Goal: Navigation & Orientation: Find specific page/section

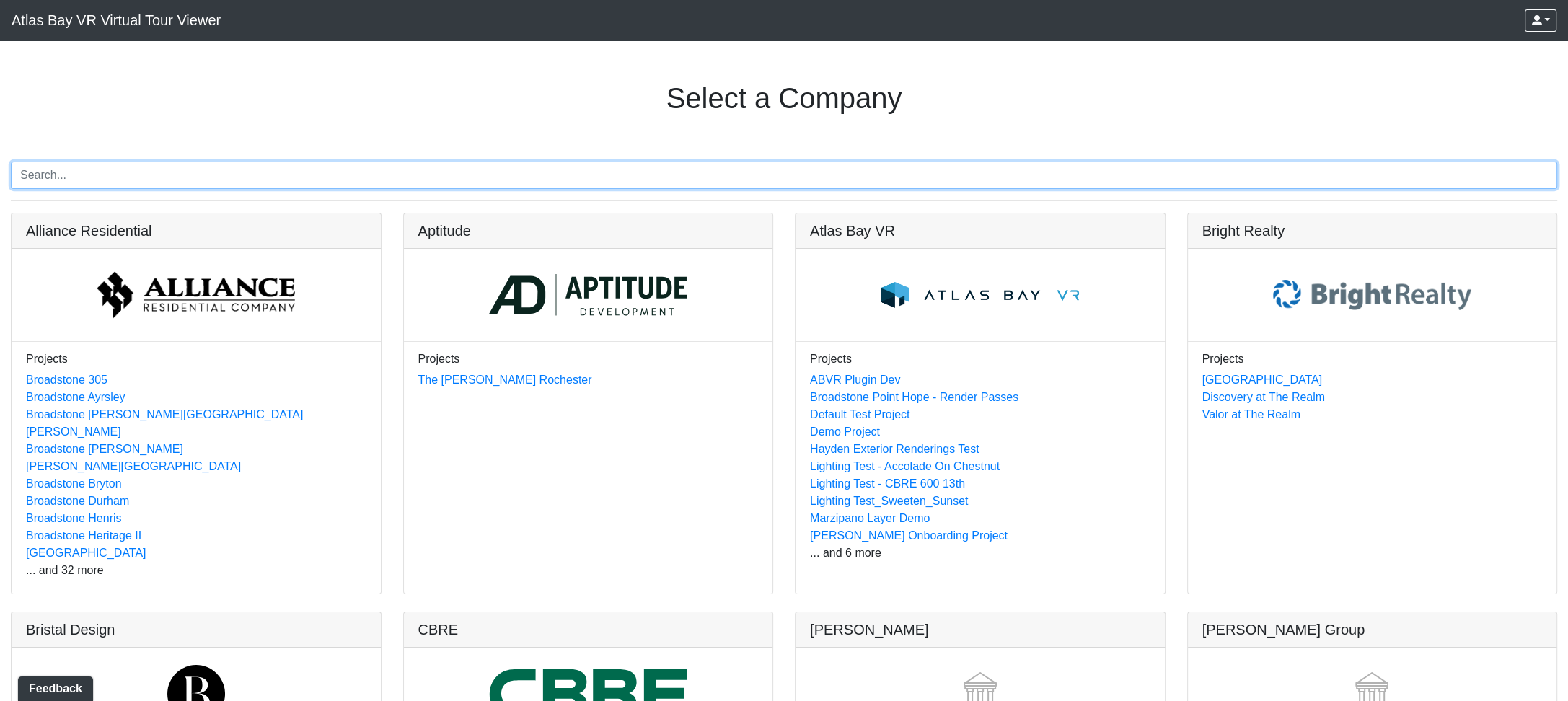
click at [62, 186] on input "Search" at bounding box center [784, 176] width 1546 height 28
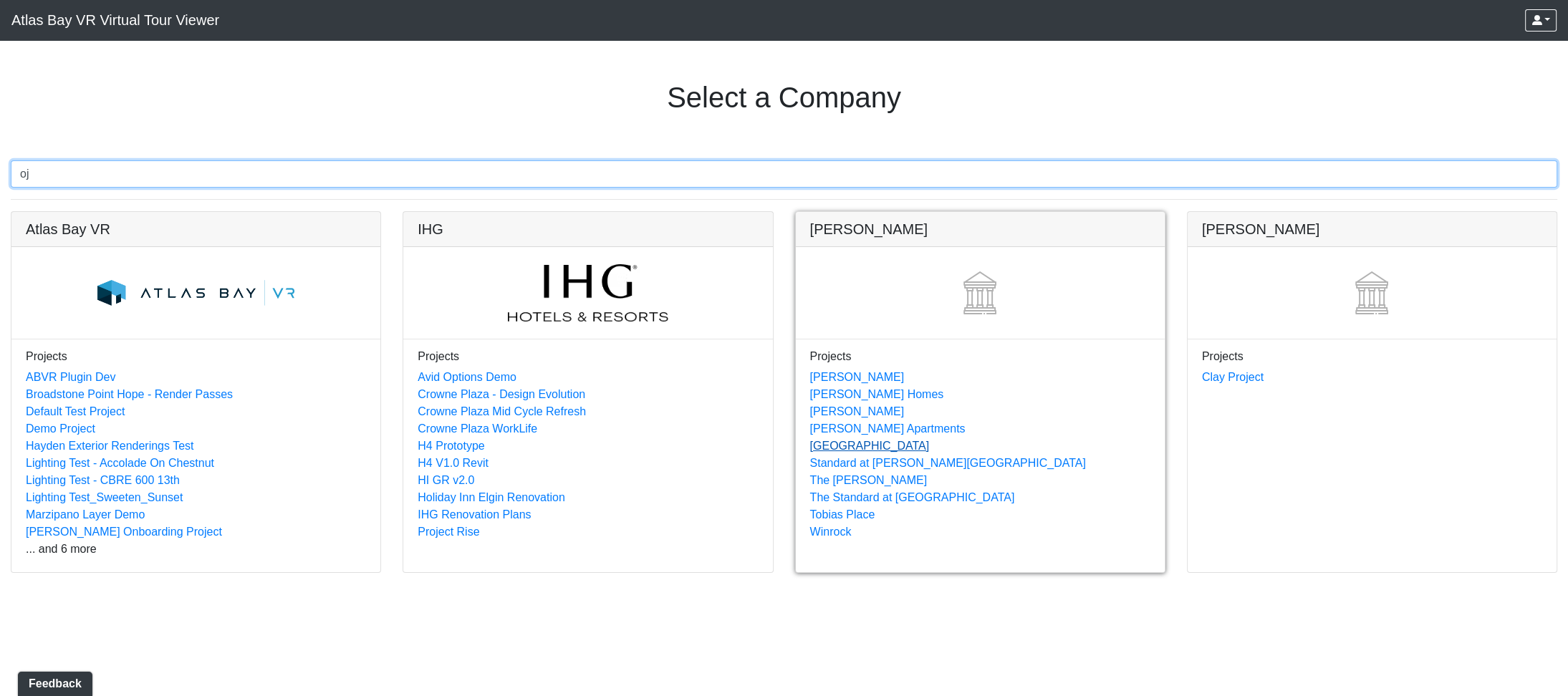
type input "oj"
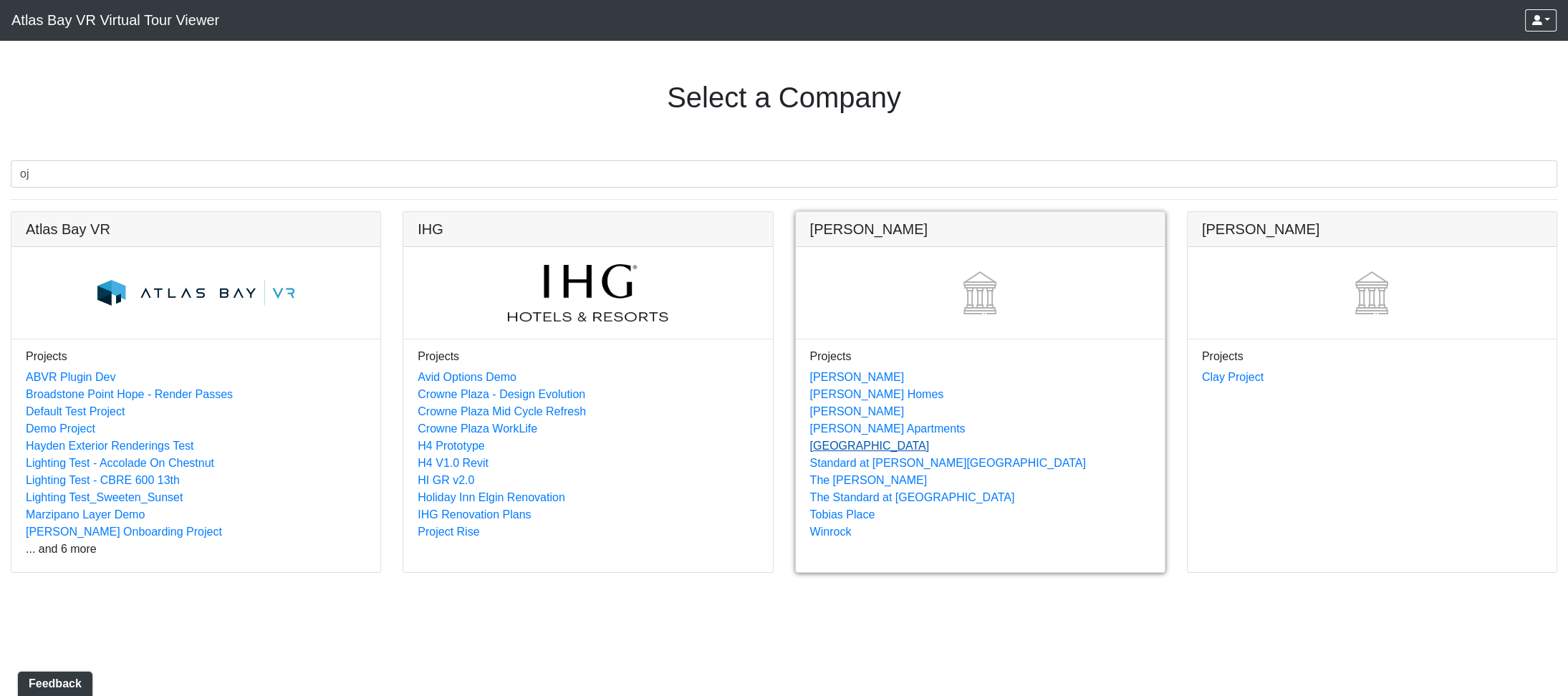
click at [832, 443] on link "[GEOGRAPHIC_DATA]" at bounding box center [870, 446] width 119 height 12
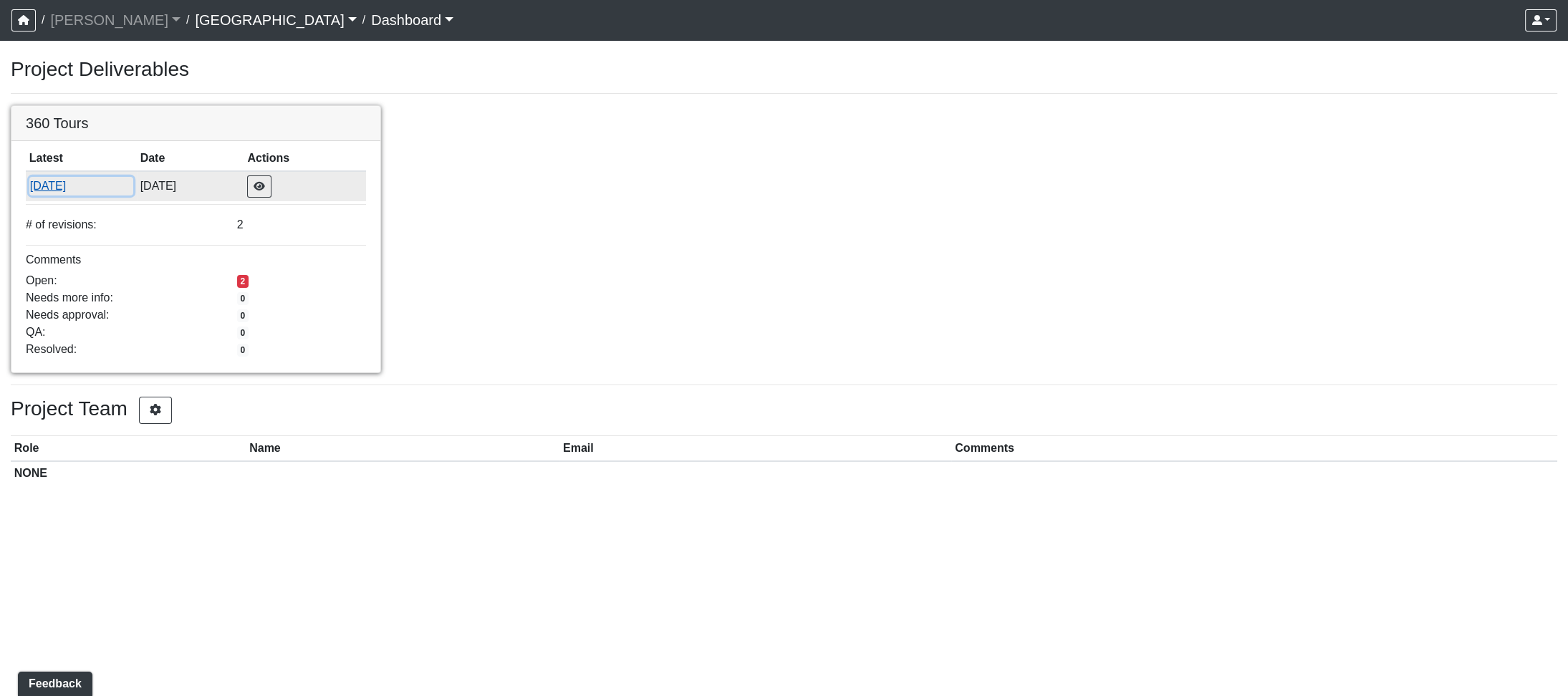
click at [48, 184] on button "[DATE]" at bounding box center [81, 186] width 104 height 18
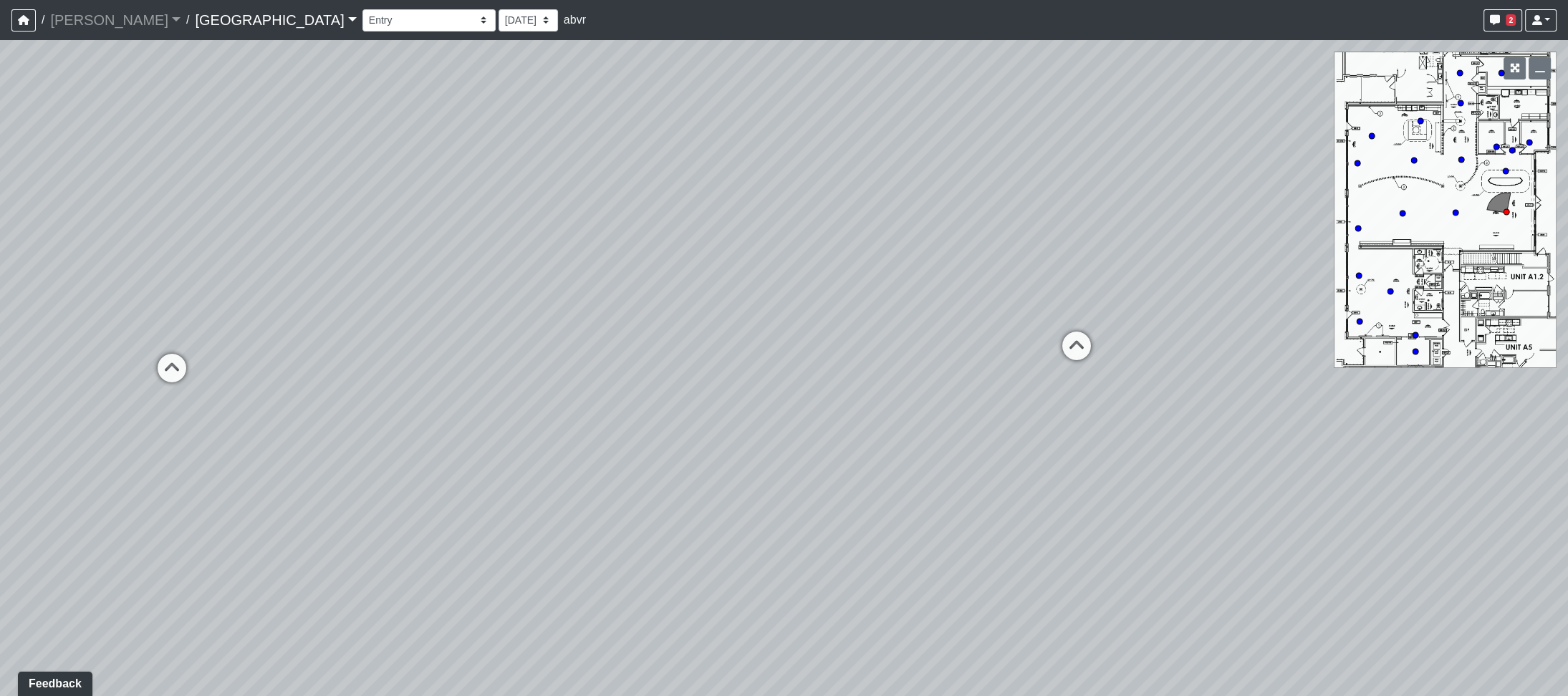
drag, startPoint x: 755, startPoint y: 452, endPoint x: 1283, endPoint y: 259, distance: 562.2
click at [1283, 259] on div "Loading... Hallway Loading... Leasing Desk" at bounding box center [784, 368] width 1568 height 656
drag, startPoint x: 195, startPoint y: 400, endPoint x: 1153, endPoint y: 619, distance: 982.7
click at [1153, 619] on div "Loading... Hallway Loading... Leasing Desk" at bounding box center [784, 368] width 1568 height 656
drag, startPoint x: 766, startPoint y: 409, endPoint x: 682, endPoint y: 484, distance: 112.6
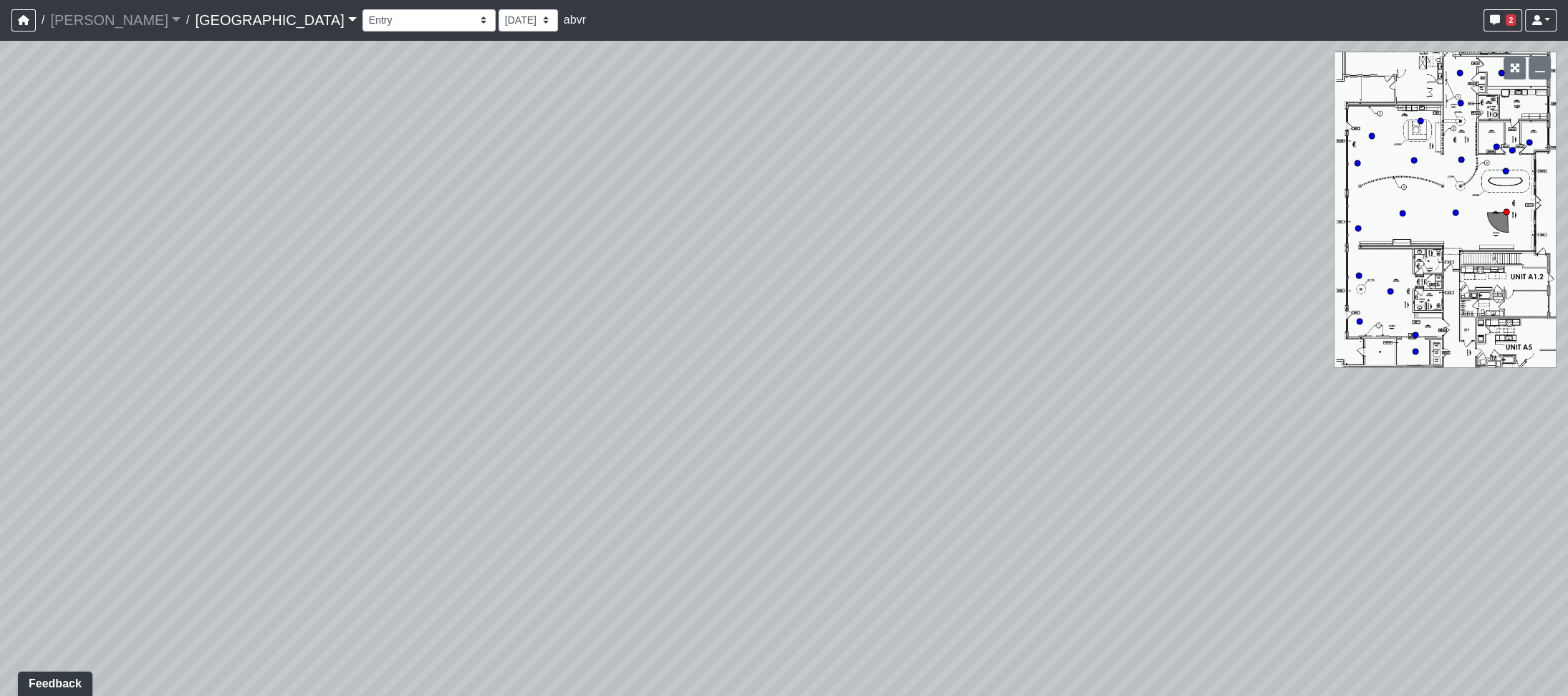
click at [1096, 557] on div "Loading... Hallway Loading... Leasing Desk" at bounding box center [784, 368] width 1568 height 656
drag, startPoint x: 242, startPoint y: 427, endPoint x: 782, endPoint y: 242, distance: 570.8
click at [782, 242] on div "Loading... Hallway Loading... Leasing Desk" at bounding box center [784, 368] width 1568 height 656
drag, startPoint x: 1238, startPoint y: 507, endPoint x: 504, endPoint y: 564, distance: 736.2
click at [504, 564] on div "Loading... Hallway Loading... Leasing Desk" at bounding box center [784, 368] width 1568 height 656
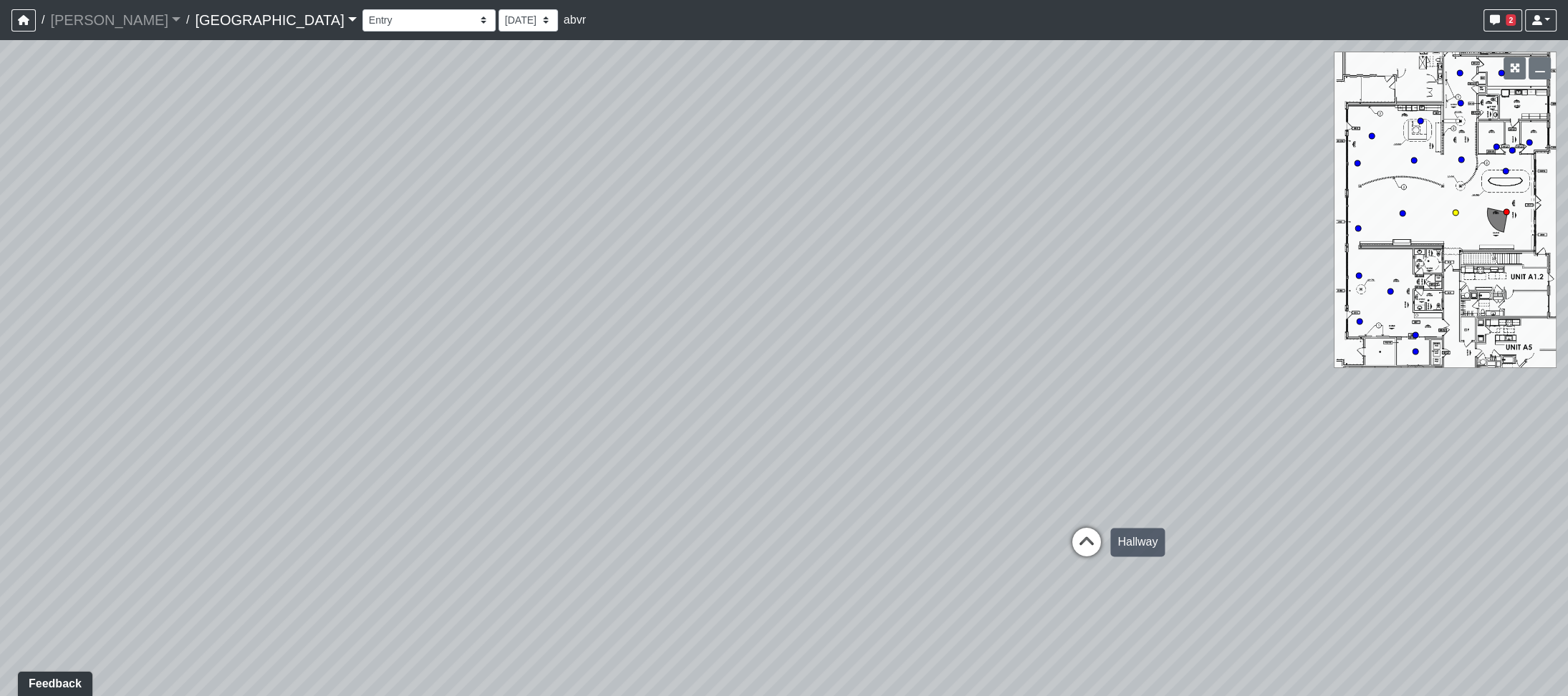
click at [1101, 546] on icon at bounding box center [1087, 549] width 43 height 43
drag, startPoint x: 912, startPoint y: 464, endPoint x: 1527, endPoint y: 593, distance: 628.4
click at [1527, 593] on div "Loading... Hallway Loading... Leasing Desk Loading... Clubroom - Library Entry …" at bounding box center [784, 368] width 1568 height 656
drag, startPoint x: 916, startPoint y: 614, endPoint x: 500, endPoint y: 276, distance: 536.0
click at [374, 231] on div "Loading... Hallway Loading... Leasing Desk Loading... Clubroom - Library Entry …" at bounding box center [784, 368] width 1568 height 656
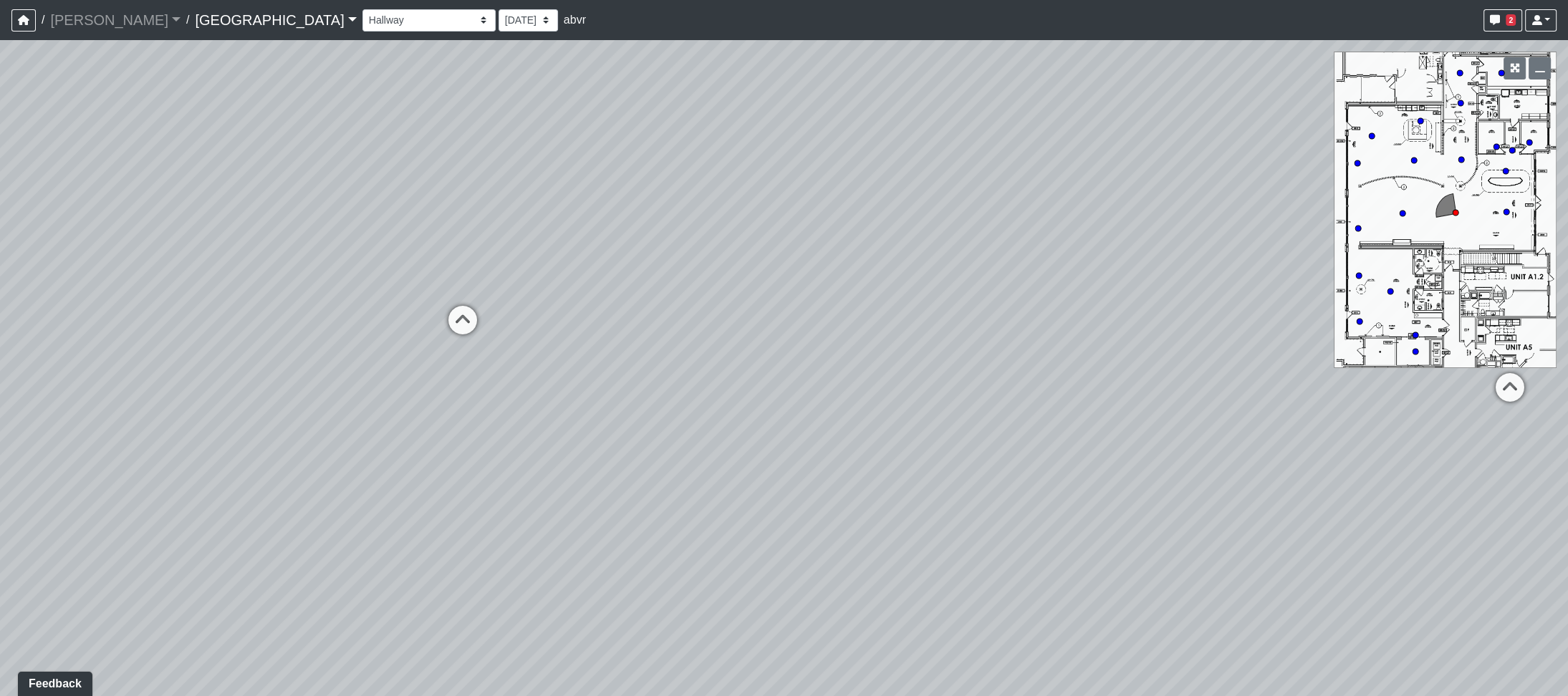
drag, startPoint x: 1332, startPoint y: 431, endPoint x: 370, endPoint y: 467, distance: 962.7
click at [360, 472] on div "Loading... Hallway Loading... Leasing Desk Loading... Clubroom - Library Entry …" at bounding box center [784, 368] width 1568 height 656
drag, startPoint x: 1188, startPoint y: 470, endPoint x: 452, endPoint y: 536, distance: 739.0
click at [452, 536] on div "Loading... Hallway Loading... Leasing Desk Loading... Clubroom - Library Entry …" at bounding box center [784, 368] width 1568 height 656
drag, startPoint x: 1066, startPoint y: 319, endPoint x: 1245, endPoint y: 467, distance: 232.3
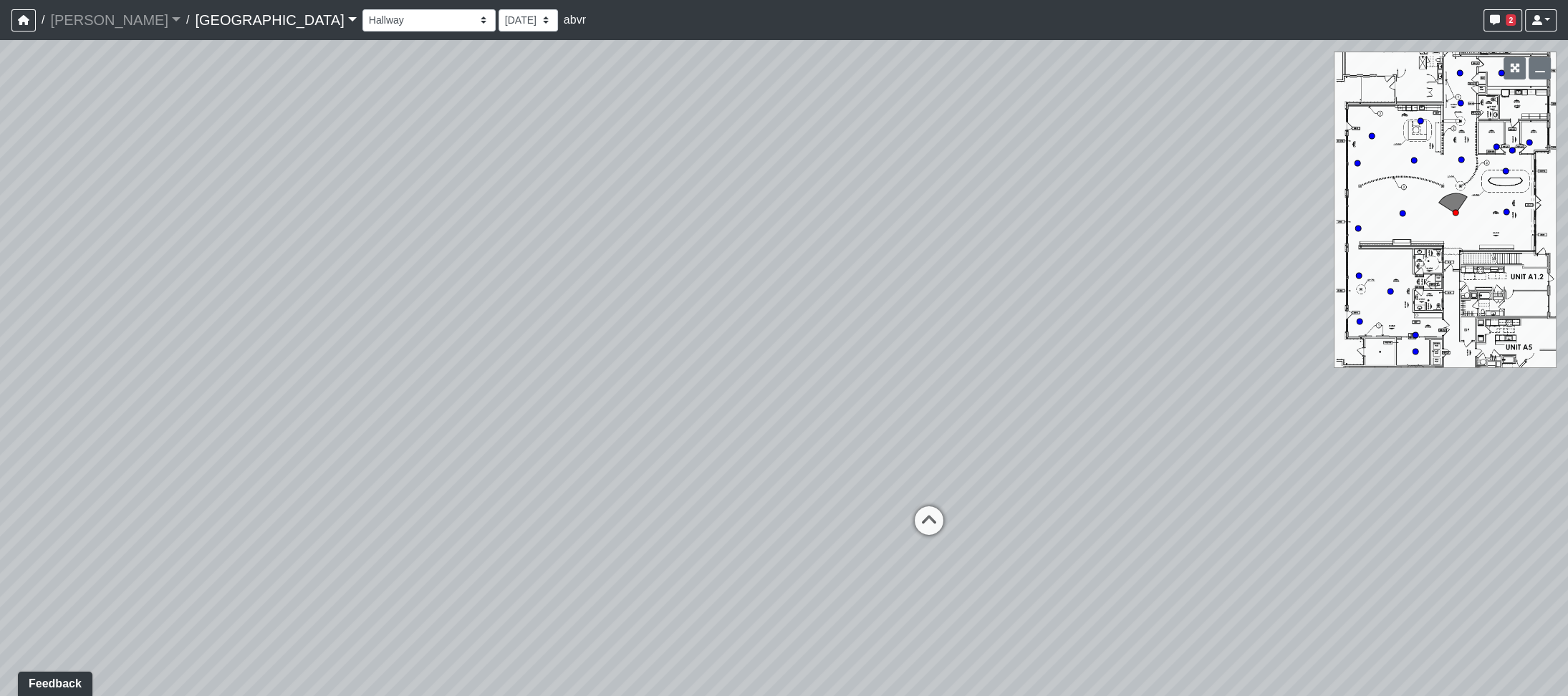
click at [1245, 467] on div "Loading... Hallway Loading... Leasing Desk Loading... Clubroom - Library Entry …" at bounding box center [784, 368] width 1568 height 656
click at [916, 528] on icon at bounding box center [929, 528] width 43 height 43
drag, startPoint x: 973, startPoint y: 450, endPoint x: 466, endPoint y: 418, distance: 508.0
click at [466, 418] on div "Loading... Hallway Loading... Leasing Desk Loading... Clubroom - Library Entry …" at bounding box center [784, 368] width 1568 height 656
click at [538, 492] on icon at bounding box center [541, 499] width 43 height 43
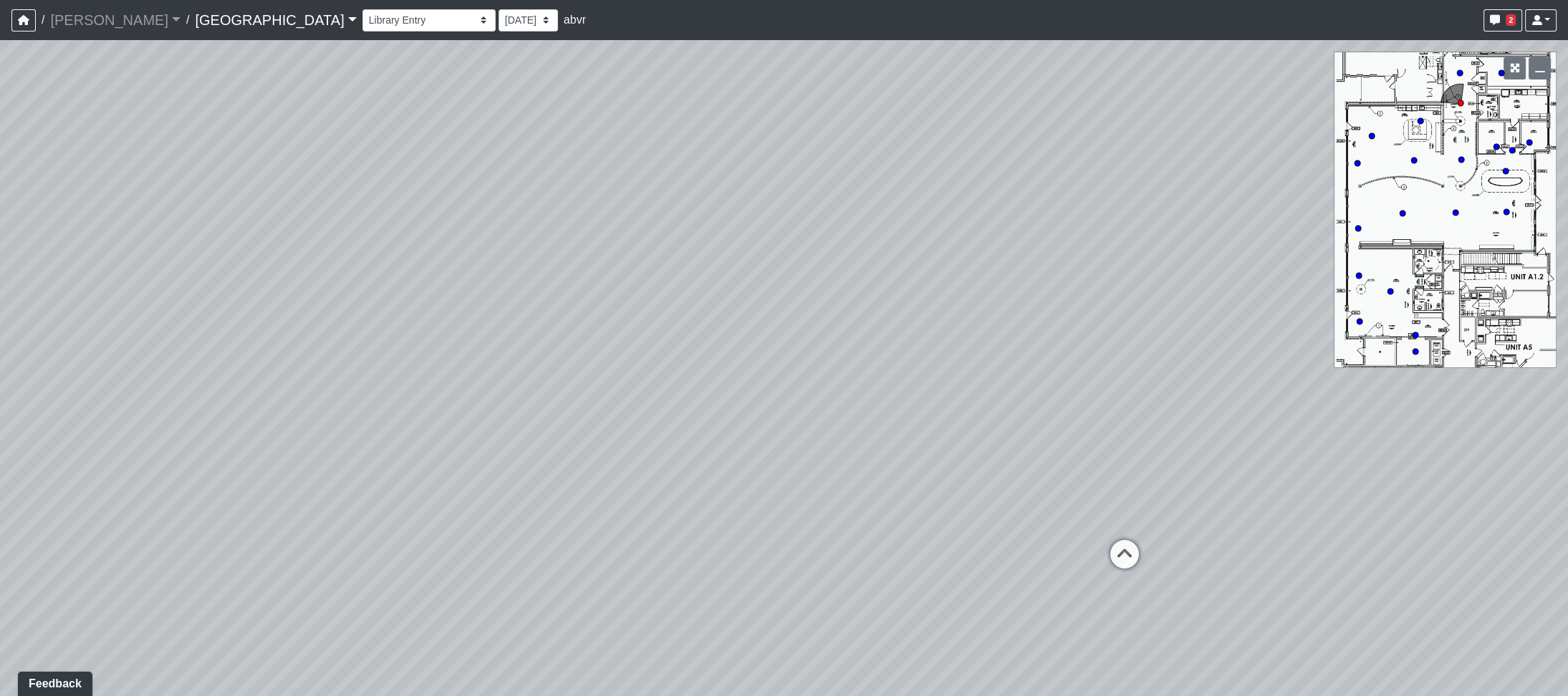
drag, startPoint x: 571, startPoint y: 370, endPoint x: 1448, endPoint y: 304, distance: 879.5
click at [1448, 304] on div "Loading... Hallway Loading... Leasing Desk Loading... Clubroom - Library Entry …" at bounding box center [784, 368] width 1568 height 656
drag, startPoint x: 868, startPoint y: 463, endPoint x: 311, endPoint y: 581, distance: 569.4
click at [311, 581] on div "Loading... Hallway Loading... Leasing Desk Loading... Clubroom - Library Entry …" at bounding box center [784, 368] width 1568 height 656
drag, startPoint x: 891, startPoint y: 254, endPoint x: 564, endPoint y: 179, distance: 335.5
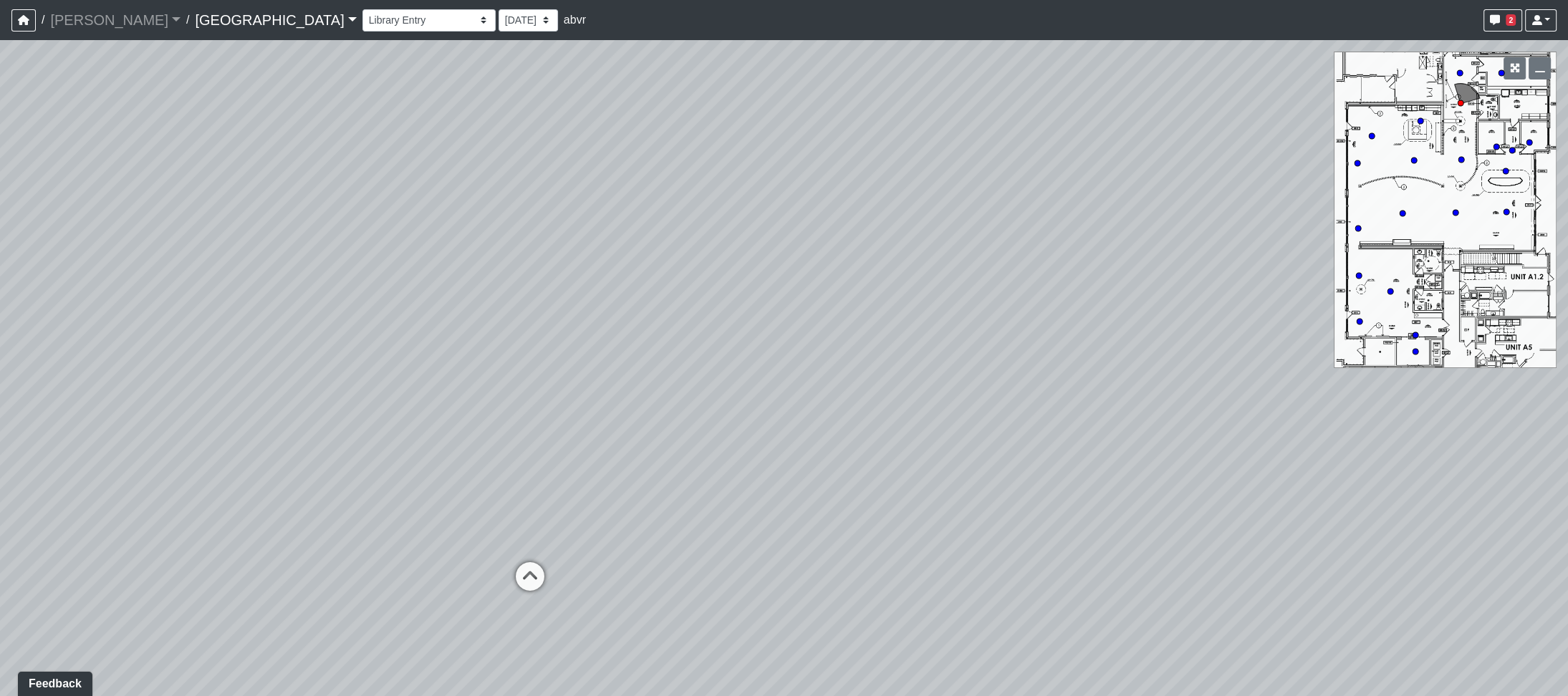
click at [564, 179] on div "Loading... Hallway Loading... Leasing Desk Loading... Clubroom - Library Entry …" at bounding box center [784, 368] width 1568 height 656
click at [535, 575] on icon at bounding box center [530, 584] width 43 height 43
drag, startPoint x: 930, startPoint y: 427, endPoint x: -78, endPoint y: 274, distance: 1019.5
click at [0, 274] on html "/ Ojala Ojala Loading... / Spring Hill East Spring Hill East Loading... Spring …" at bounding box center [784, 348] width 1568 height 696
click at [487, 342] on icon at bounding box center [477, 350] width 43 height 43
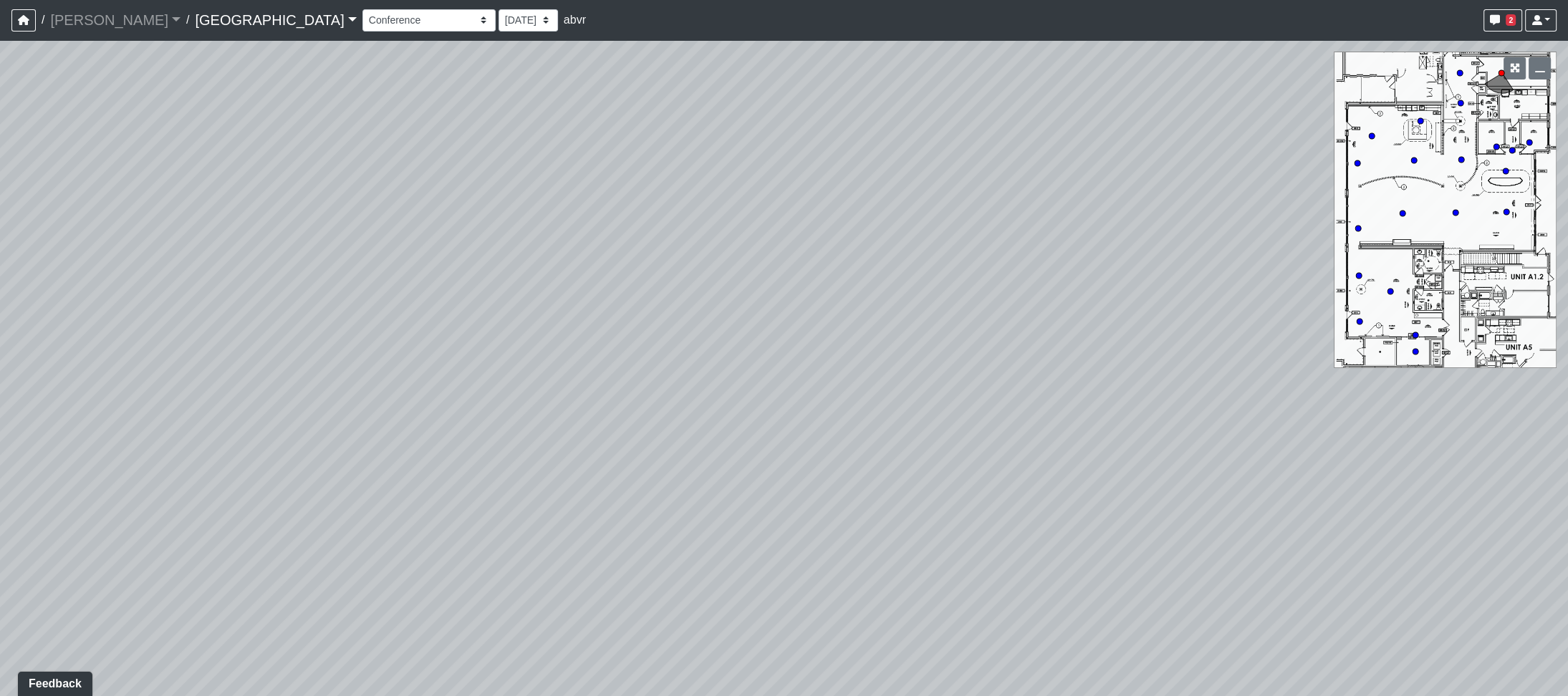
drag, startPoint x: 782, startPoint y: 383, endPoint x: -101, endPoint y: 343, distance: 883.9
click at [0, 343] on html "/ Ojala Ojala Loading... / Spring Hill East Spring Hill East Loading... Spring …" at bounding box center [784, 348] width 1568 height 696
drag, startPoint x: 890, startPoint y: 429, endPoint x: -18, endPoint y: 454, distance: 908.3
click at [0, 454] on html "/ Ojala Ojala Loading... / Spring Hill East Spring Hill East Loading... Spring …" at bounding box center [784, 348] width 1568 height 696
click at [843, 313] on icon at bounding box center [841, 324] width 43 height 43
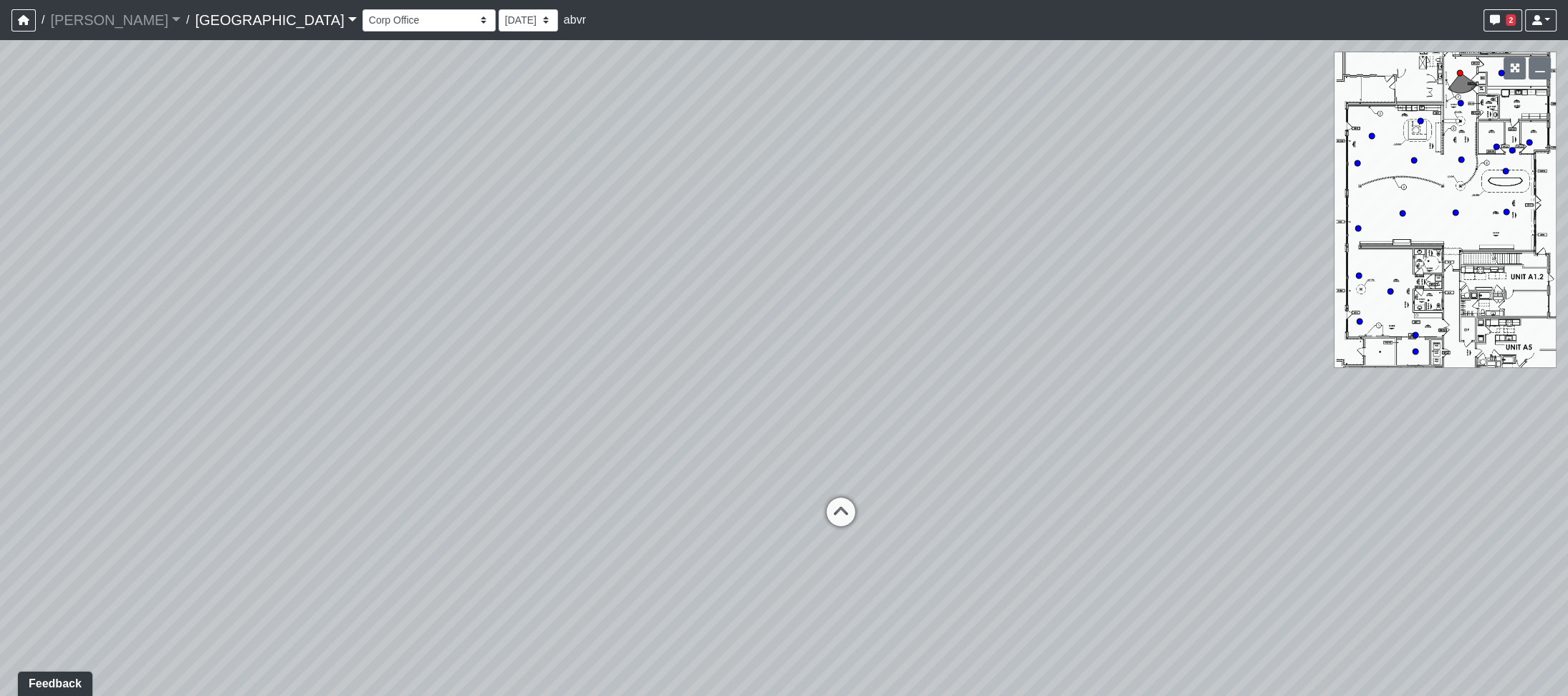
drag, startPoint x: 547, startPoint y: 313, endPoint x: 1730, endPoint y: 470, distance: 1193.4
click at [1567, 470] on html "/ Ojala Ojala Loading... / Spring Hill East Spring Hill East Loading... Spring …" at bounding box center [784, 348] width 1568 height 696
click at [840, 519] on icon at bounding box center [841, 519] width 43 height 43
drag, startPoint x: 1129, startPoint y: 378, endPoint x: 516, endPoint y: 521, distance: 629.5
click at [889, 447] on div "Loading... Hallway Loading... Leasing Desk Loading... Clubroom - Library Entry …" at bounding box center [784, 368] width 1568 height 656
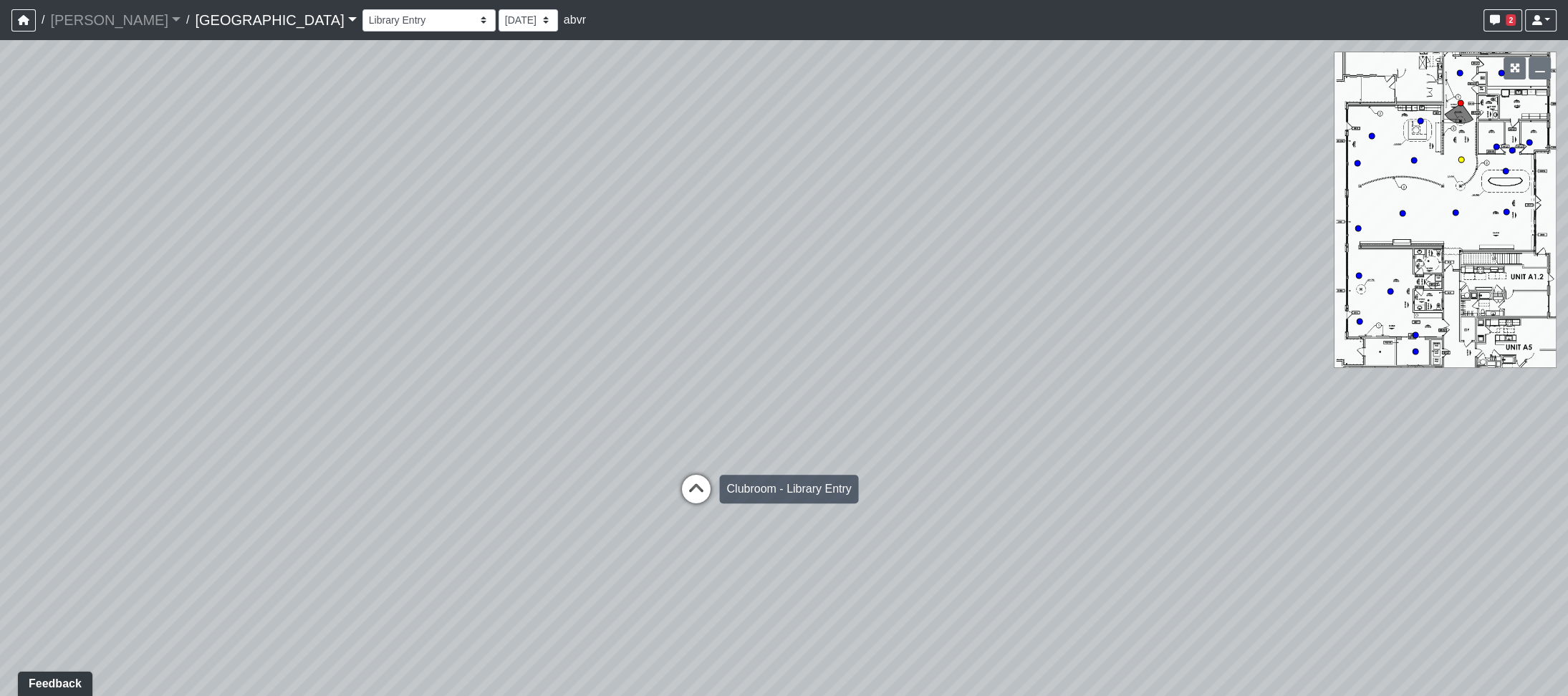
click at [686, 490] on icon at bounding box center [695, 496] width 43 height 43
drag, startPoint x: 1161, startPoint y: 405, endPoint x: -101, endPoint y: 363, distance: 1262.7
click at [0, 363] on html "/ Ojala Ojala Loading... / Spring Hill East Spring Hill East Loading... Spring …" at bounding box center [784, 348] width 1568 height 696
click at [640, 479] on icon at bounding box center [642, 483] width 43 height 43
drag, startPoint x: 964, startPoint y: 471, endPoint x: -101, endPoint y: 276, distance: 1082.7
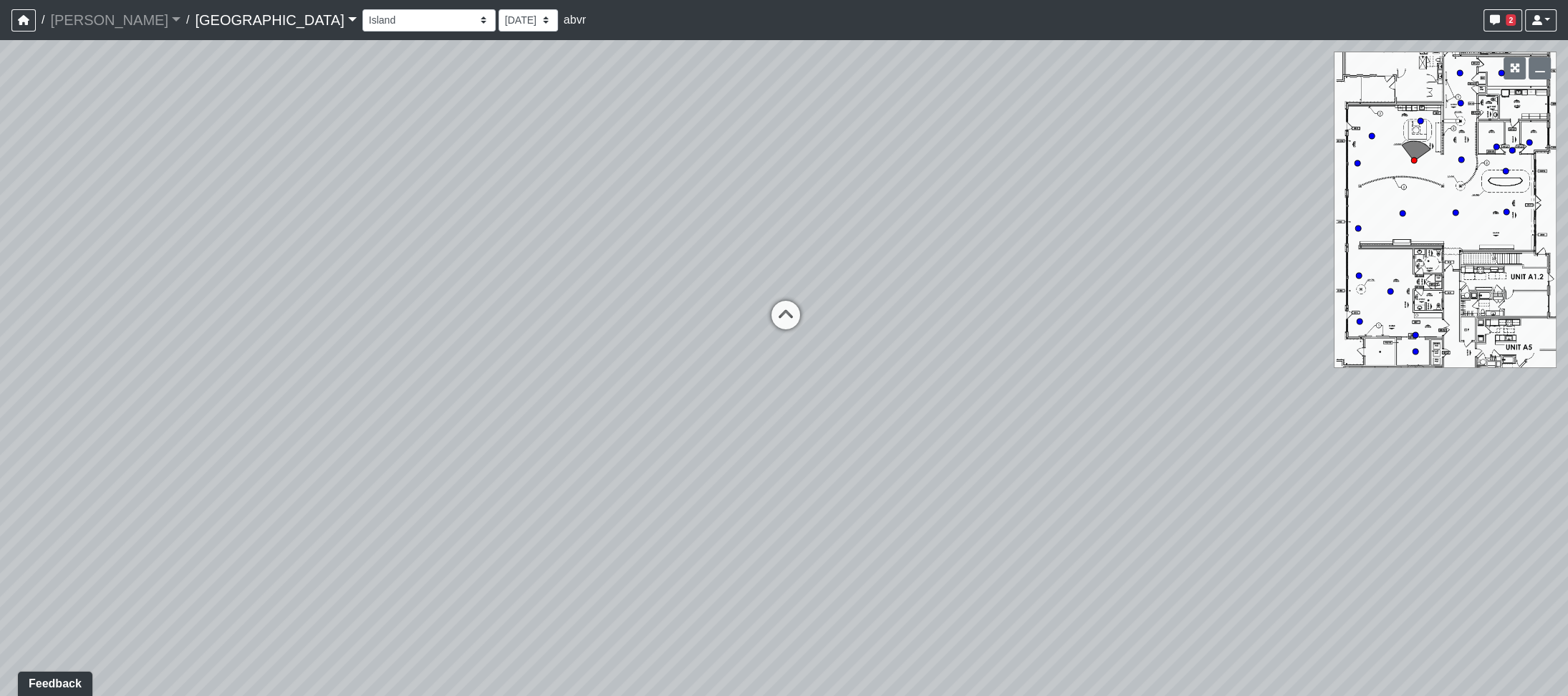
click at [0, 276] on html "/ Ojala Ojala Loading... / Spring Hill East Spring Hill East Loading... Spring …" at bounding box center [784, 348] width 1568 height 696
drag, startPoint x: 695, startPoint y: 195, endPoint x: -101, endPoint y: 47, distance: 809.6
click at [0, 47] on html "/ Ojala Ojala Loading... / Spring Hill East Spring Hill East Loading... Spring …" at bounding box center [784, 348] width 1568 height 696
drag, startPoint x: 1144, startPoint y: 155, endPoint x: 203, endPoint y: 285, distance: 949.9
click at [197, 289] on div "Loading... Hallway Loading... Leasing Desk Loading... Clubroom - Library Entry …" at bounding box center [784, 368] width 1568 height 656
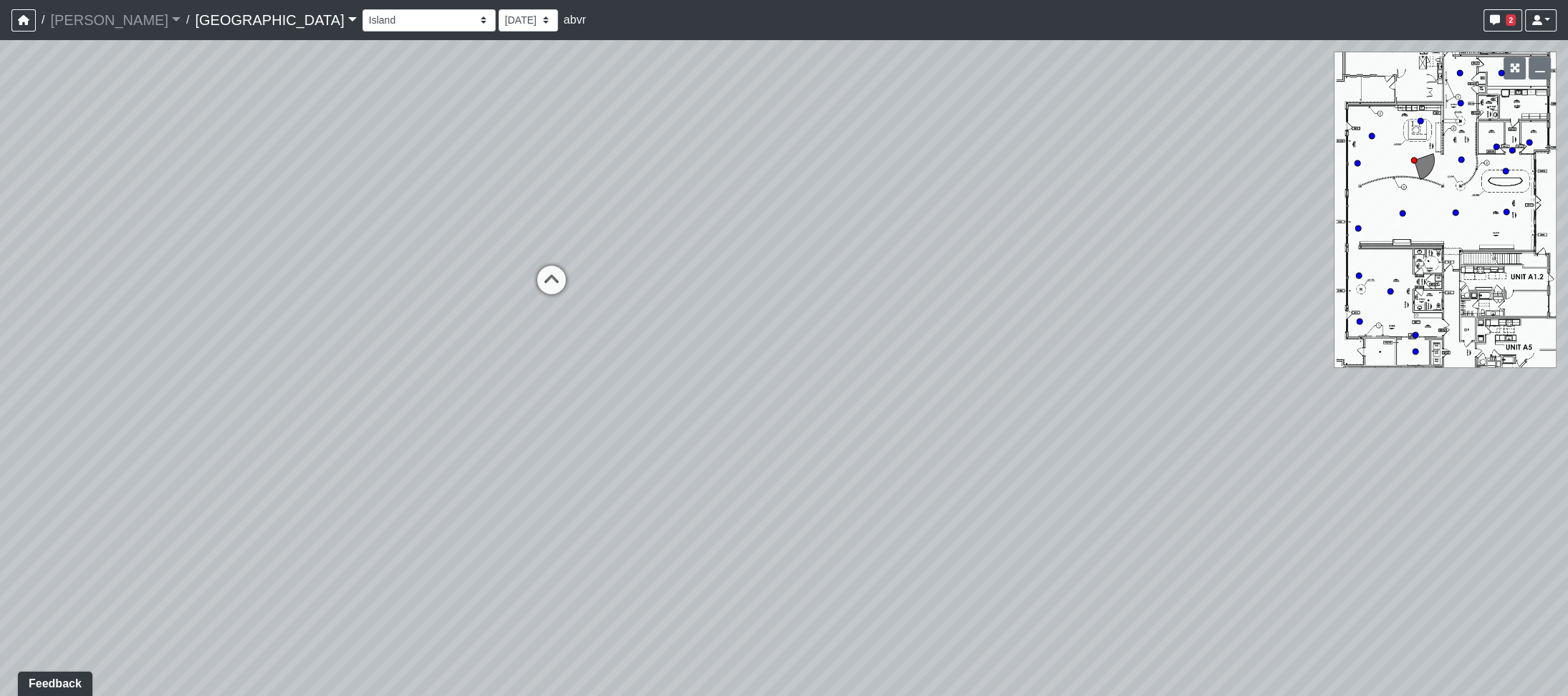
drag, startPoint x: 690, startPoint y: 214, endPoint x: 1065, endPoint y: 188, distance: 375.9
click at [1065, 188] on div "Loading... Hallway Loading... Leasing Desk Loading... Clubroom - Library Entry …" at bounding box center [784, 368] width 1568 height 656
click at [575, 275] on icon at bounding box center [577, 284] width 43 height 43
drag, startPoint x: 614, startPoint y: 278, endPoint x: 190, endPoint y: 601, distance: 533.0
click at [0, 695] on html "/ Ojala Ojala Loading... / Spring Hill East Spring Hill East Loading... Spring …" at bounding box center [784, 348] width 1568 height 696
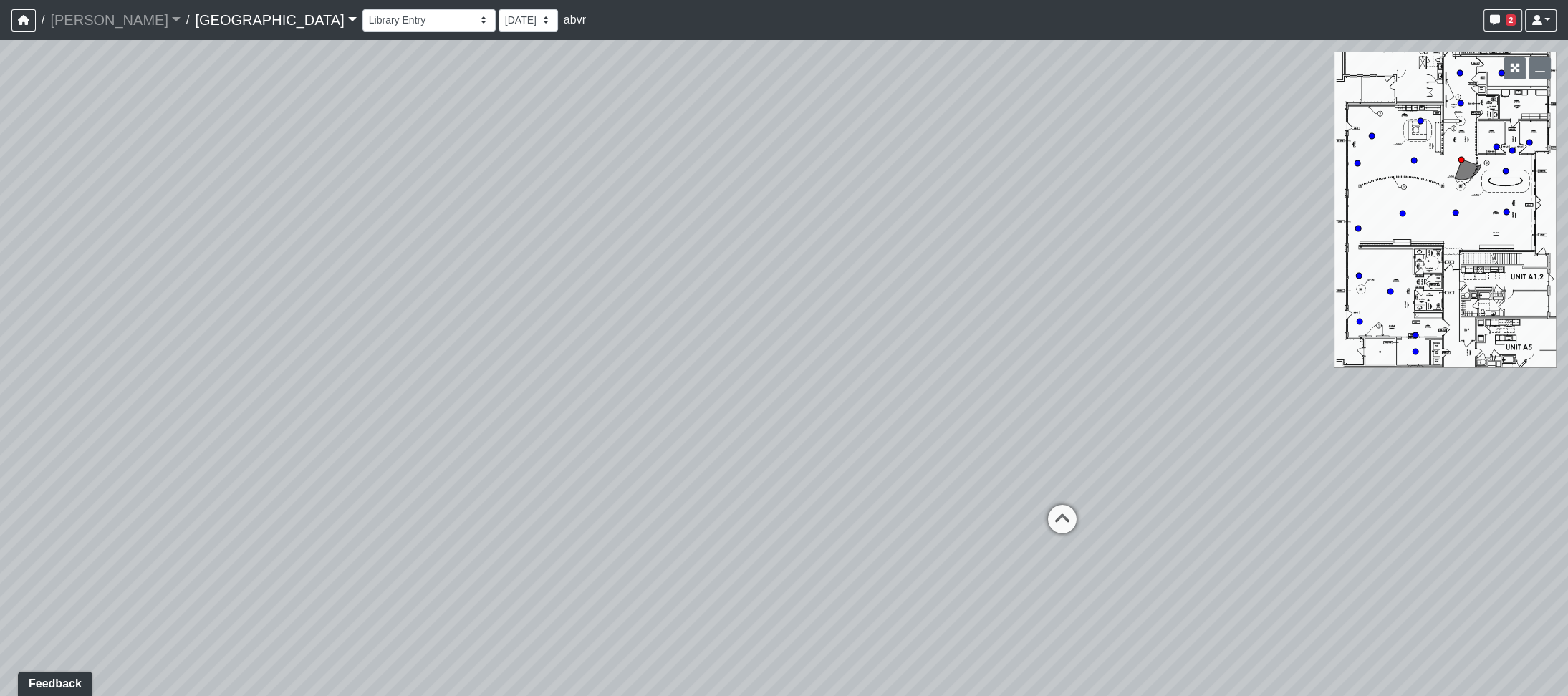
drag, startPoint x: 496, startPoint y: 512, endPoint x: 1233, endPoint y: 470, distance: 738.2
click at [1022, 389] on div "Loading... Hallway Loading... Leasing Desk Loading... Clubroom - Library Entry …" at bounding box center [784, 368] width 1568 height 656
click at [1154, 540] on icon at bounding box center [1156, 548] width 43 height 43
drag, startPoint x: 609, startPoint y: 554, endPoint x: 195, endPoint y: 693, distance: 436.7
click at [189, 694] on div "Loading... Hallway Loading... Leasing Desk Loading... Clubroom - Library Entry …" at bounding box center [784, 368] width 1568 height 656
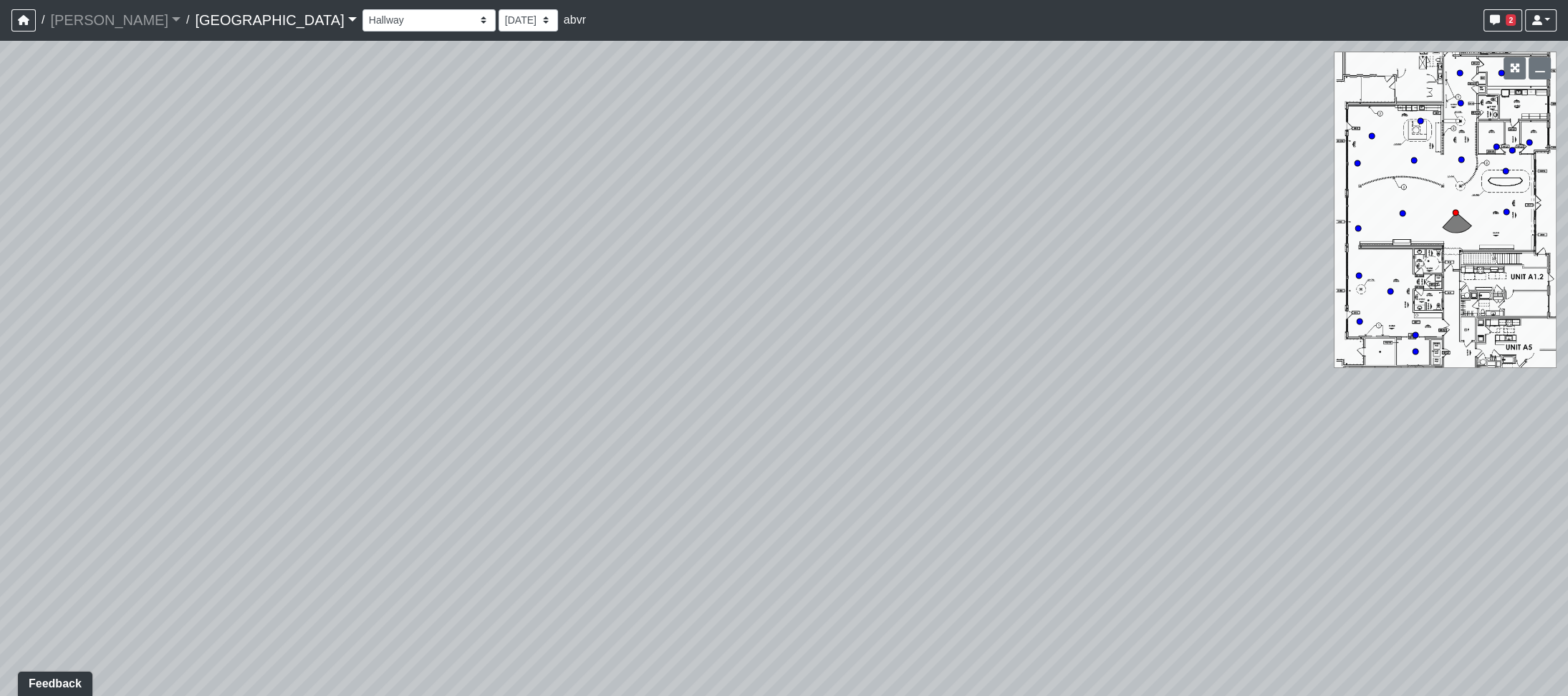
drag, startPoint x: 683, startPoint y: 499, endPoint x: 716, endPoint y: 419, distance: 86.5
click at [716, 419] on div "Loading... Hallway Loading... Leasing Desk Loading... Clubroom - Library Entry …" at bounding box center [784, 368] width 1568 height 656
click at [69, 379] on div "Loading... Hallway Loading... Leasing Desk Loading... Clubroom - Library Entry …" at bounding box center [784, 368] width 1568 height 656
drag, startPoint x: 762, startPoint y: 470, endPoint x: 379, endPoint y: 229, distance: 452.5
click at [379, 229] on div "Loading... Hallway Loading... Leasing Desk Loading... Clubroom - Library Entry …" at bounding box center [784, 368] width 1568 height 656
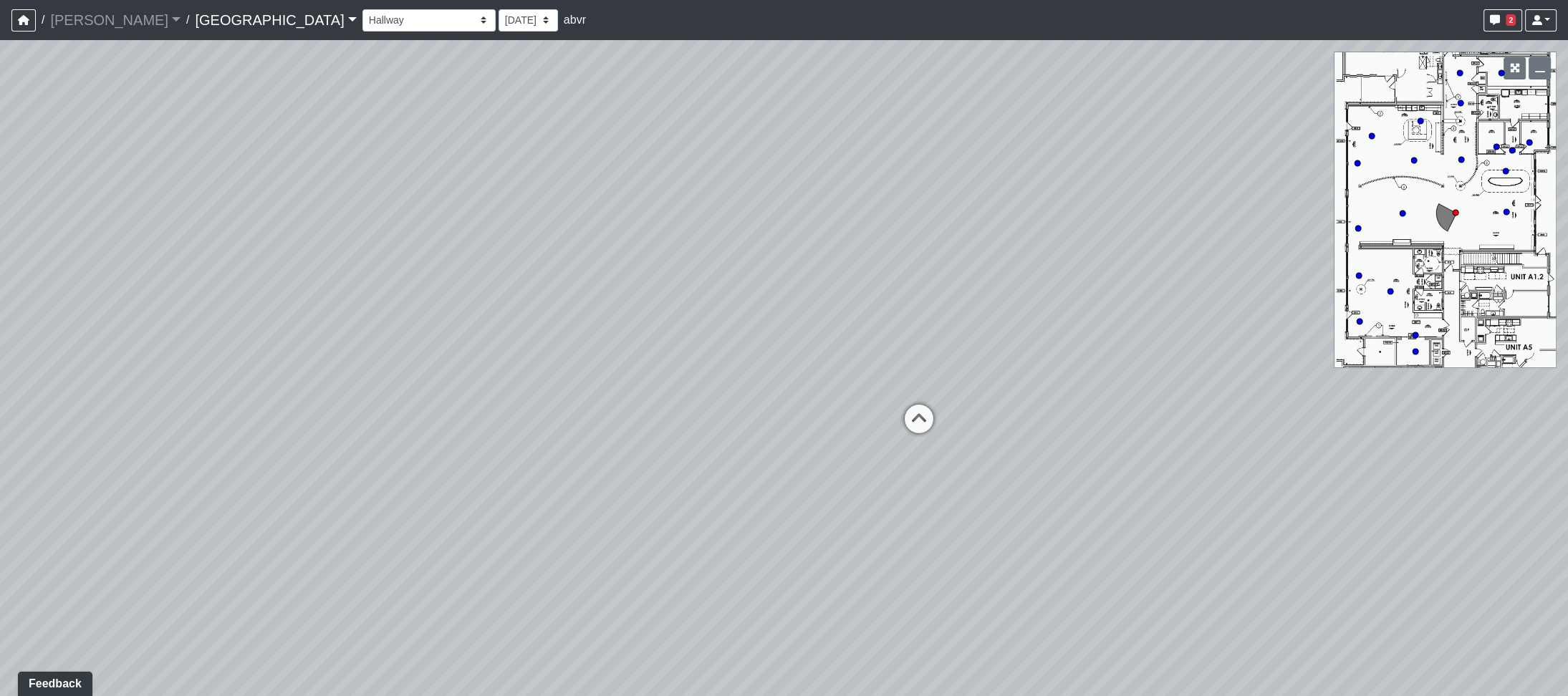
drag, startPoint x: 994, startPoint y: 310, endPoint x: 388, endPoint y: 378, distance: 609.8
click at [388, 378] on div "Loading... Hallway Loading... Leasing Desk Loading... Clubroom - Library Entry …" at bounding box center [784, 368] width 1568 height 656
drag, startPoint x: 1033, startPoint y: 474, endPoint x: 371, endPoint y: 420, distance: 664.2
click at [371, 420] on div "Loading... Hallway Loading... Leasing Desk Loading... Clubroom - Library Entry …" at bounding box center [784, 368] width 1568 height 656
drag, startPoint x: 1156, startPoint y: 499, endPoint x: 166, endPoint y: 529, distance: 990.5
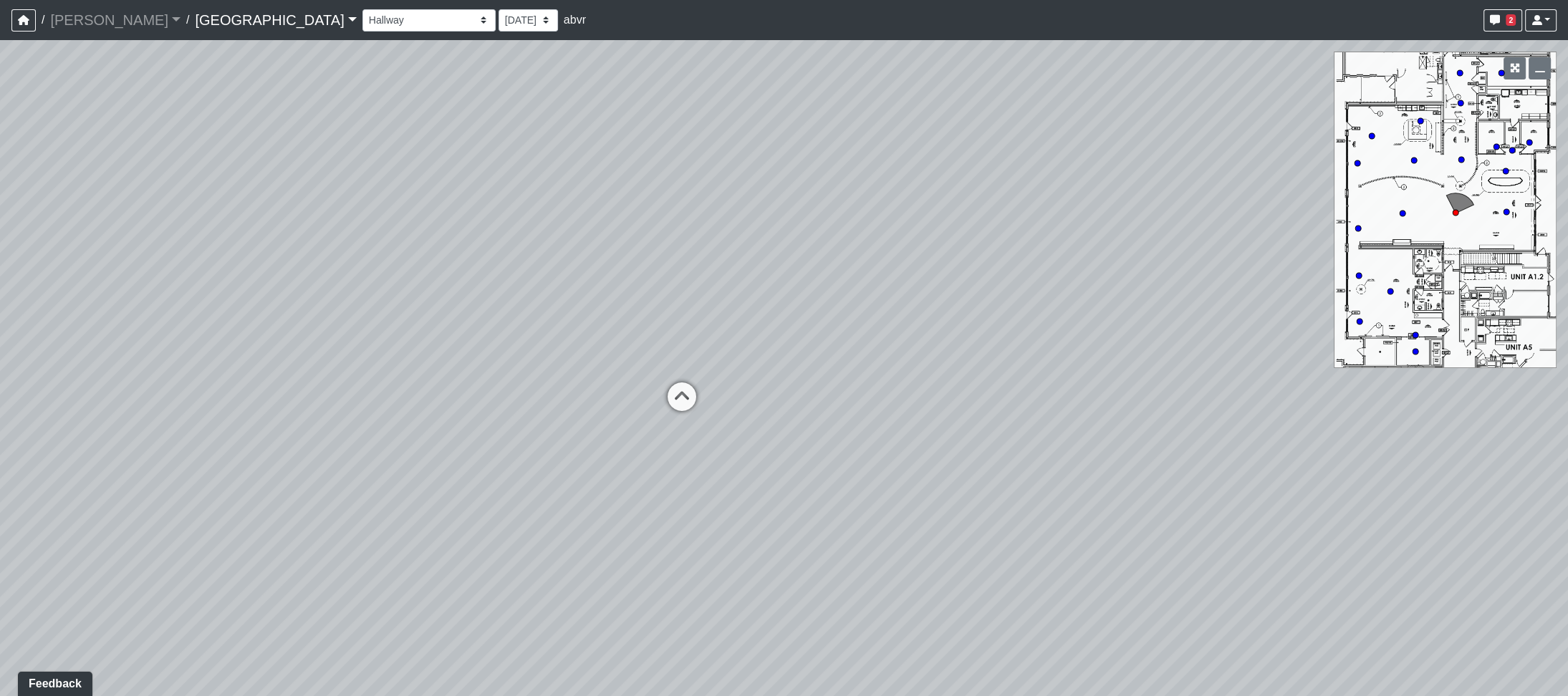
click at [166, 529] on div "Loading... Hallway Loading... Leasing Desk Loading... Clubroom - Library Entry …" at bounding box center [784, 368] width 1568 height 656
drag, startPoint x: 1241, startPoint y: 470, endPoint x: 223, endPoint y: 436, distance: 1018.6
click at [223, 436] on div "Loading... Hallway Loading... Leasing Desk Loading... Clubroom - Library Entry …" at bounding box center [784, 368] width 1568 height 656
click at [718, 372] on icon at bounding box center [725, 382] width 43 height 43
drag, startPoint x: 637, startPoint y: 308, endPoint x: 1345, endPoint y: 395, distance: 713.3
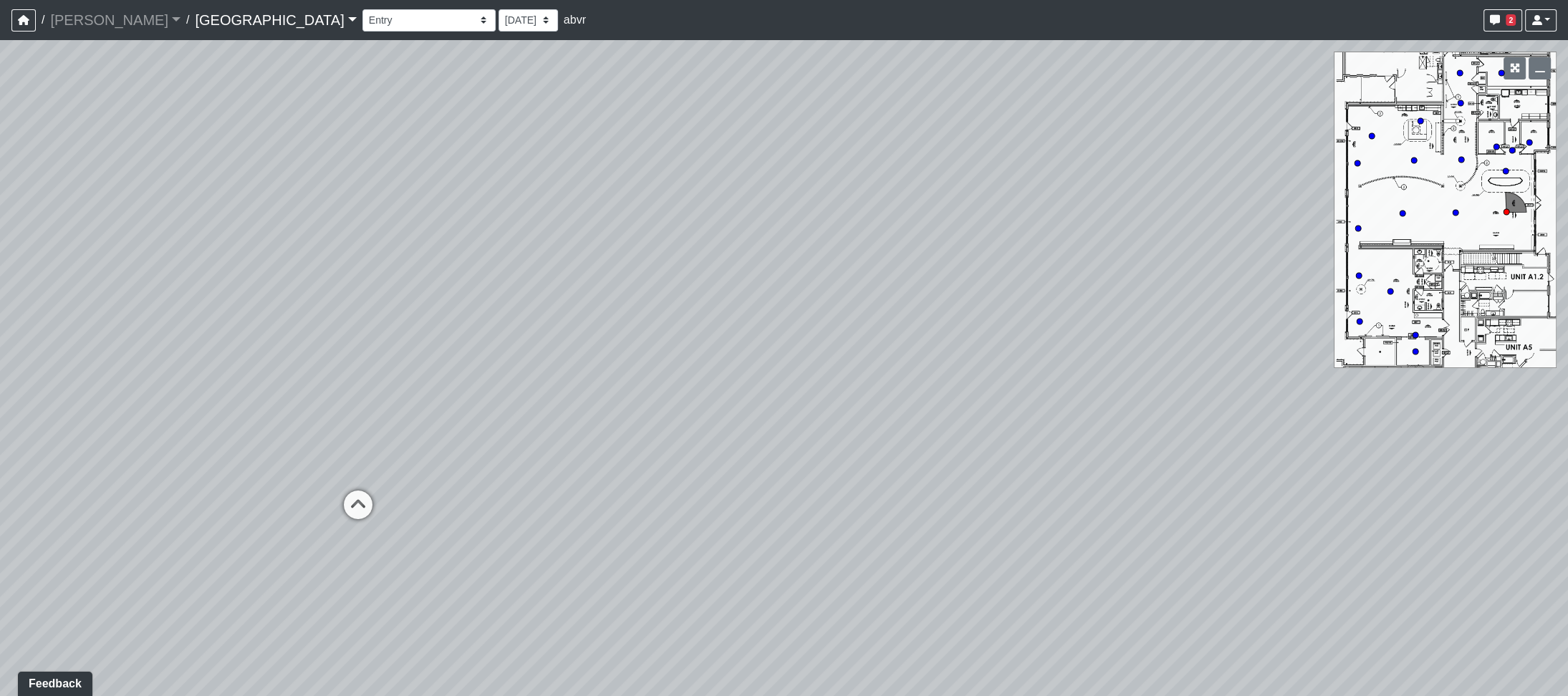
click at [1345, 395] on div "Loading... Hallway Loading... Leasing Desk Loading... Clubroom - Library Entry …" at bounding box center [784, 368] width 1568 height 656
click at [363, 7] on div "Cowork Entry Fireplace Island Kitchen Library Entry Seating 1 Seating 2 Confere…" at bounding box center [959, 20] width 1194 height 28
click at [363, 18] on select "Cowork Entry Fireplace Island Kitchen Library Entry Seating 1 Seating 2 Confere…" at bounding box center [429, 20] width 133 height 22
click at [363, 9] on select "Cowork Entry Fireplace Island Kitchen Library Entry Seating 1 Seating 2 Confere…" at bounding box center [429, 20] width 133 height 22
drag, startPoint x: 430, startPoint y: 405, endPoint x: 1810, endPoint y: 236, distance: 1390.3
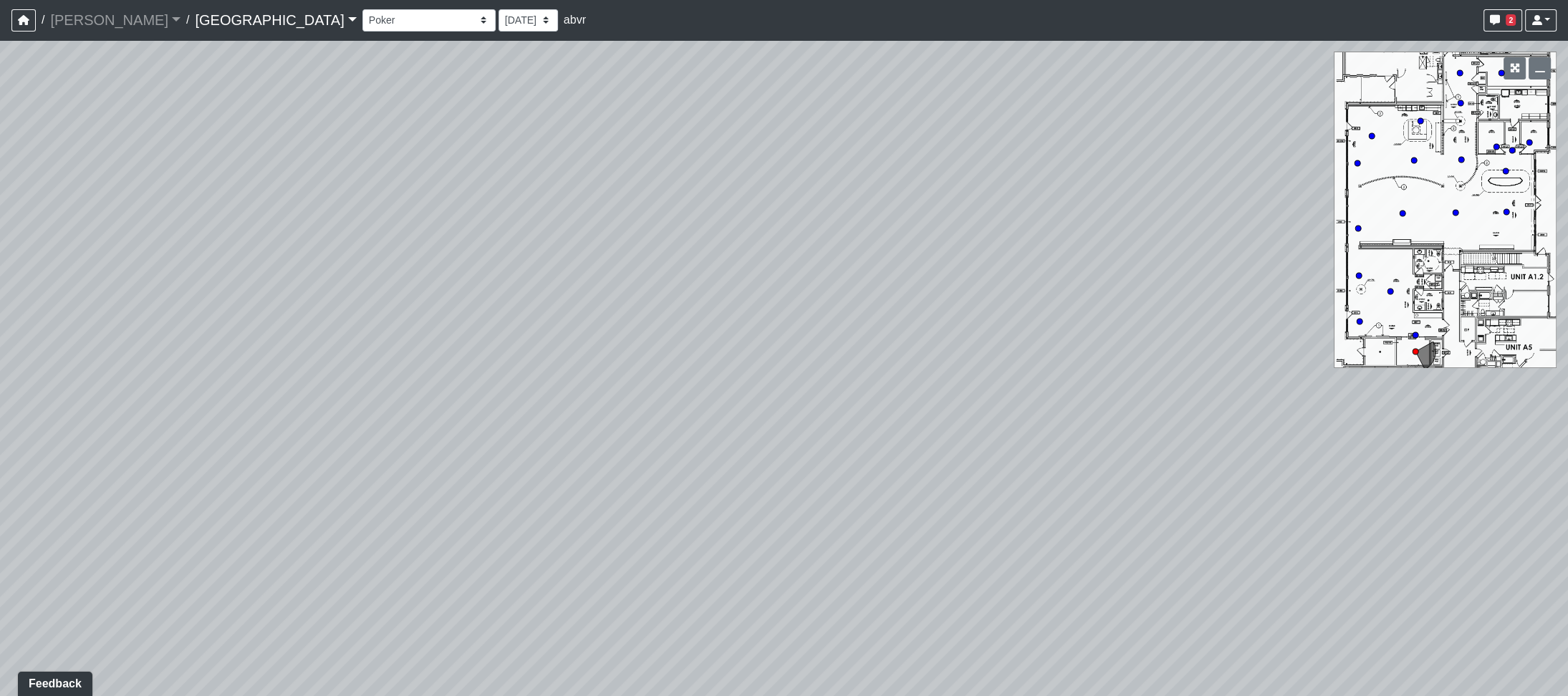
click at [1567, 236] on html "/ Ojala Ojala Loading... / Spring Hill East Spring Hill East Loading... Spring …" at bounding box center [784, 348] width 1568 height 696
drag, startPoint x: 818, startPoint y: 436, endPoint x: 1661, endPoint y: 282, distance: 857.0
click at [1567, 282] on html "/ Ojala Ojala Loading... / Spring Hill East Spring Hill East Loading... Spring …" at bounding box center [784, 348] width 1568 height 696
drag, startPoint x: 631, startPoint y: 224, endPoint x: 1013, endPoint y: 421, distance: 429.8
click at [1013, 421] on div "Loading... Hallway Loading... Leasing Desk Loading... Clubroom - Library Entry …" at bounding box center [784, 368] width 1568 height 656
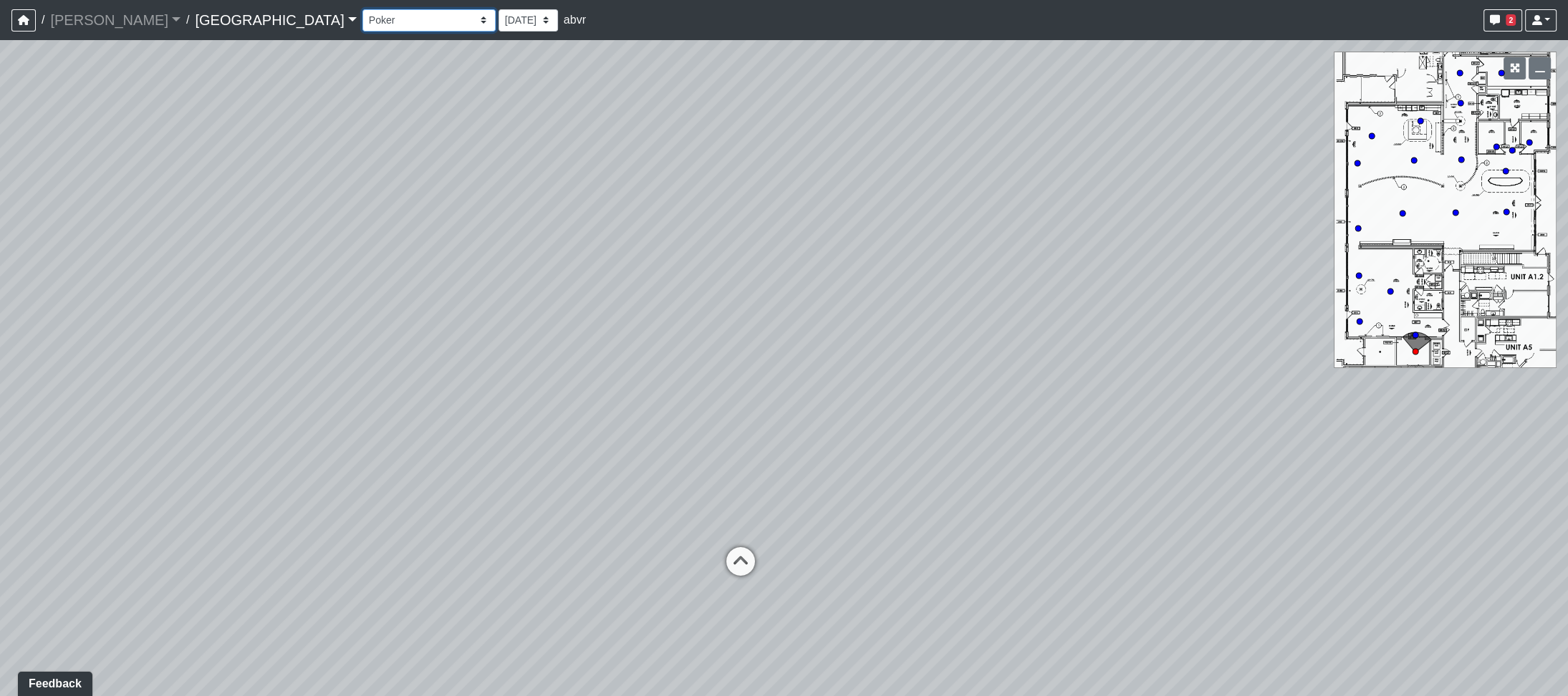
click at [363, 21] on select "Cowork Entry Fireplace Island Kitchen Library Entry Seating 1 Seating 2 Confere…" at bounding box center [429, 20] width 133 height 22
click at [363, 9] on select "Cowork Entry Fireplace Island Kitchen Library Entry Seating 1 Seating 2 Confere…" at bounding box center [429, 20] width 133 height 22
drag, startPoint x: 1036, startPoint y: 614, endPoint x: 107, endPoint y: 327, distance: 972.3
click at [107, 327] on div "Loading... Hallway Loading... Leasing Desk Loading... Clubroom - Library Entry …" at bounding box center [784, 368] width 1568 height 656
drag, startPoint x: 952, startPoint y: 392, endPoint x: 84, endPoint y: 467, distance: 871.2
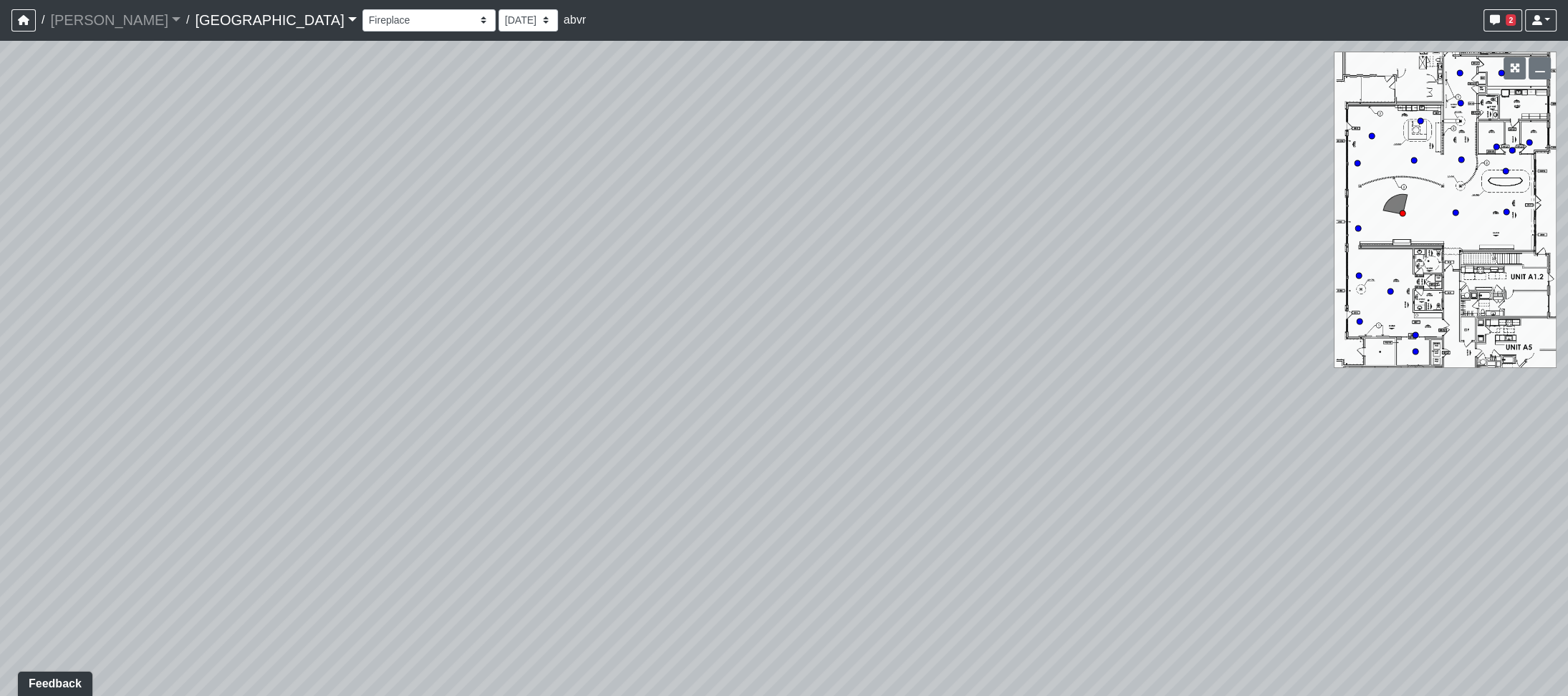
click at [84, 467] on div "Loading... Hallway Loading... Leasing Desk Loading... Clubroom - Library Entry …" at bounding box center [784, 368] width 1568 height 656
drag, startPoint x: 830, startPoint y: 386, endPoint x: 270, endPoint y: 528, distance: 577.7
click at [214, 543] on div "Loading... Hallway Loading... Leasing Desk Loading... Clubroom - Library Entry …" at bounding box center [784, 368] width 1568 height 656
click at [363, 24] on select "Cowork Entry Fireplace Island Kitchen Library Entry Seating 1 Seating 2 Confere…" at bounding box center [429, 20] width 133 height 22
click at [363, 9] on select "Cowork Entry Fireplace Island Kitchen Library Entry Seating 1 Seating 2 Confere…" at bounding box center [429, 20] width 133 height 22
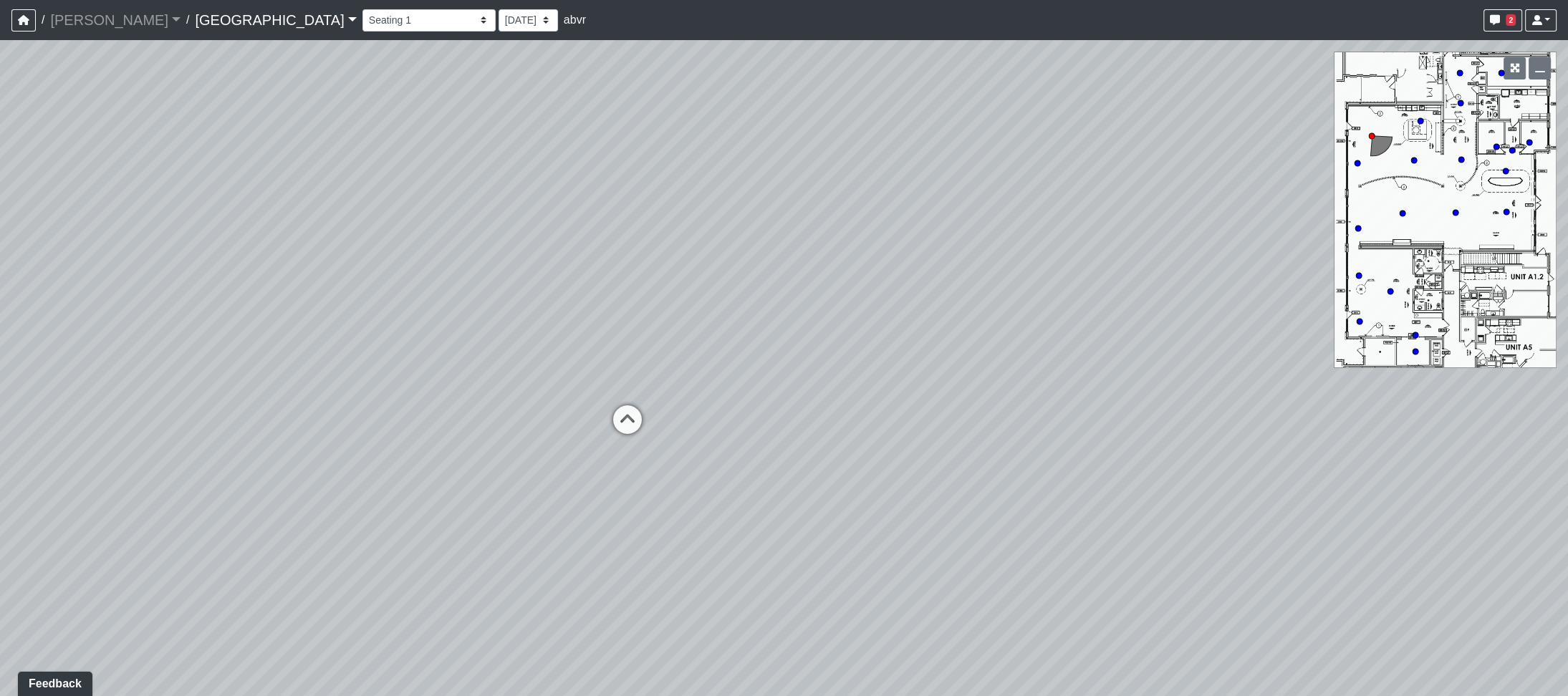
drag, startPoint x: 898, startPoint y: 562, endPoint x: 455, endPoint y: 347, distance: 492.4
click at [895, 447] on div "Loading... Hallway Loading... Leasing Desk Loading... Clubroom - Library Entry …" at bounding box center [784, 368] width 1568 height 656
drag, startPoint x: 192, startPoint y: 311, endPoint x: 150, endPoint y: 558, distance: 250.5
click at [150, 558] on div "Loading... Hallway Loading... Leasing Desk Loading... Clubroom - Library Entry …" at bounding box center [784, 368] width 1568 height 656
drag, startPoint x: 550, startPoint y: 441, endPoint x: 794, endPoint y: 602, distance: 292.3
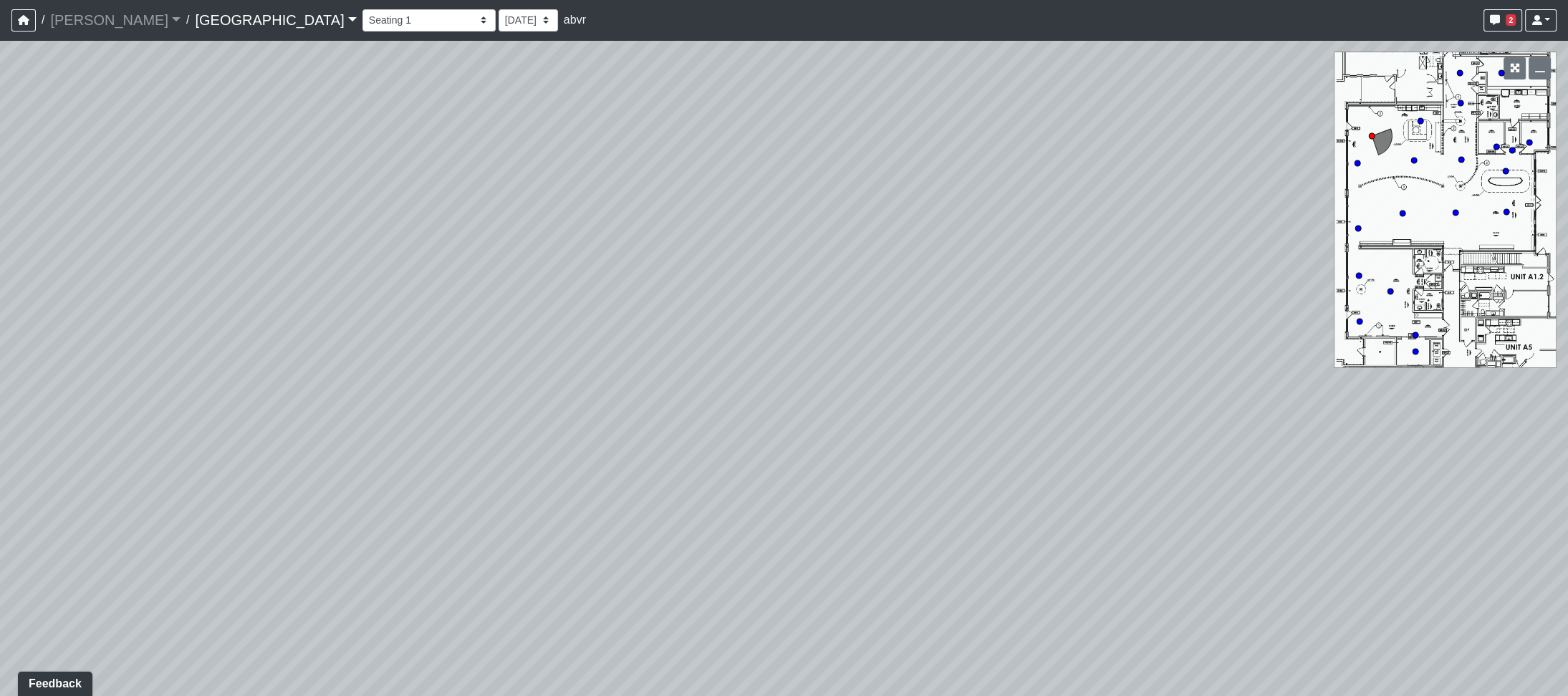
click at [794, 602] on div "Loading... Hallway Loading... Leasing Desk Loading... Clubroom - Library Entry …" at bounding box center [784, 368] width 1568 height 656
drag, startPoint x: 306, startPoint y: 267, endPoint x: -101, endPoint y: 334, distance: 412.5
click at [0, 334] on html "/ Ojala Ojala Loading... / Spring Hill East Spring Hill East Loading... Spring …" at bounding box center [784, 348] width 1568 height 696
click at [363, 28] on select "Cowork Entry Fireplace Island Kitchen Library Entry Seating 1 Seating 2 Confere…" at bounding box center [429, 20] width 133 height 22
click at [363, 9] on select "Cowork Entry Fireplace Island Kitchen Library Entry Seating 1 Seating 2 Confere…" at bounding box center [429, 20] width 133 height 22
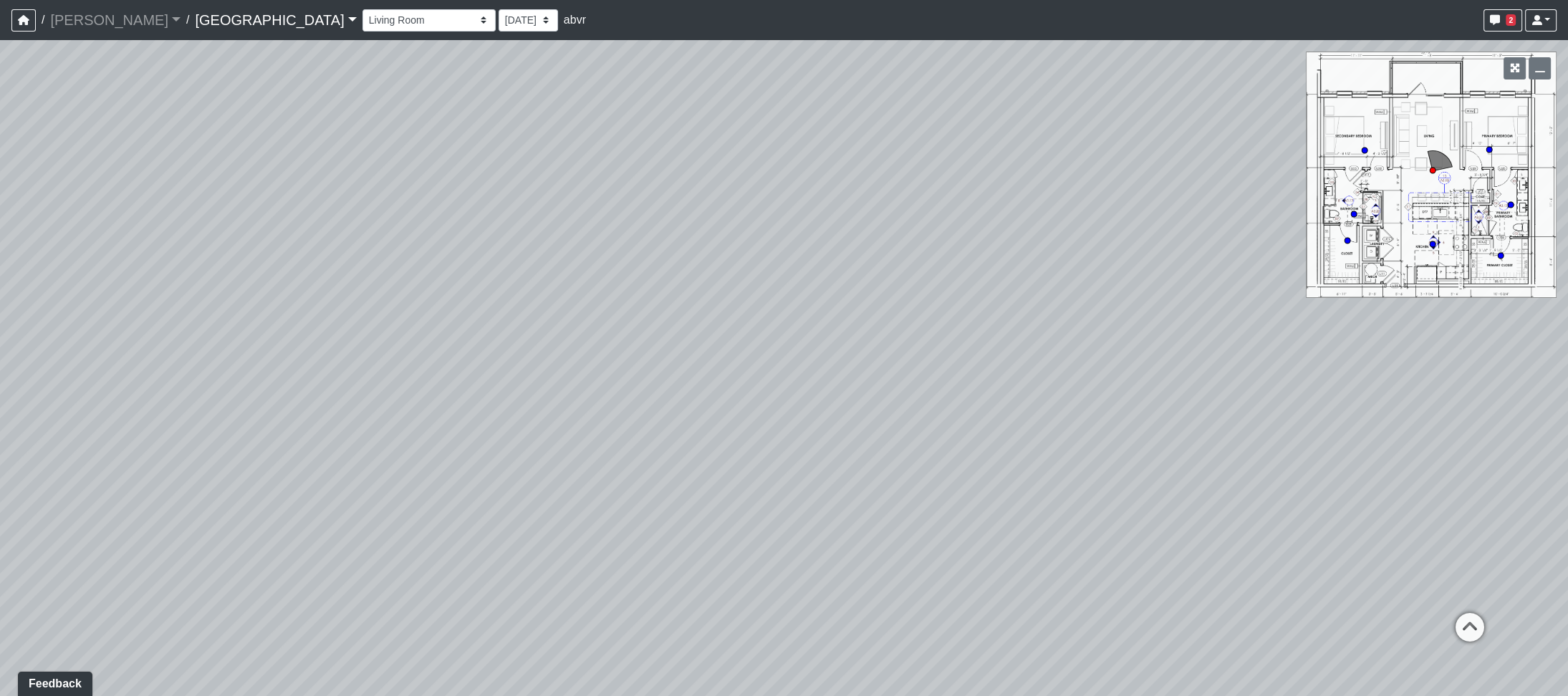
drag, startPoint x: 1023, startPoint y: 555, endPoint x: 246, endPoint y: 308, distance: 815.3
click at [246, 308] on div "Loading... Hallway Loading... Leasing Desk Loading... Clubroom - Library Entry …" at bounding box center [784, 368] width 1568 height 656
drag, startPoint x: 1025, startPoint y: 427, endPoint x: -98, endPoint y: 278, distance: 1132.8
click at [0, 278] on html "/ Ojala Ojala Loading... / Spring Hill East Spring Hill East Loading... Spring …" at bounding box center [784, 348] width 1568 height 696
drag, startPoint x: 1430, startPoint y: 187, endPoint x: 1321, endPoint y: 190, distance: 109.0
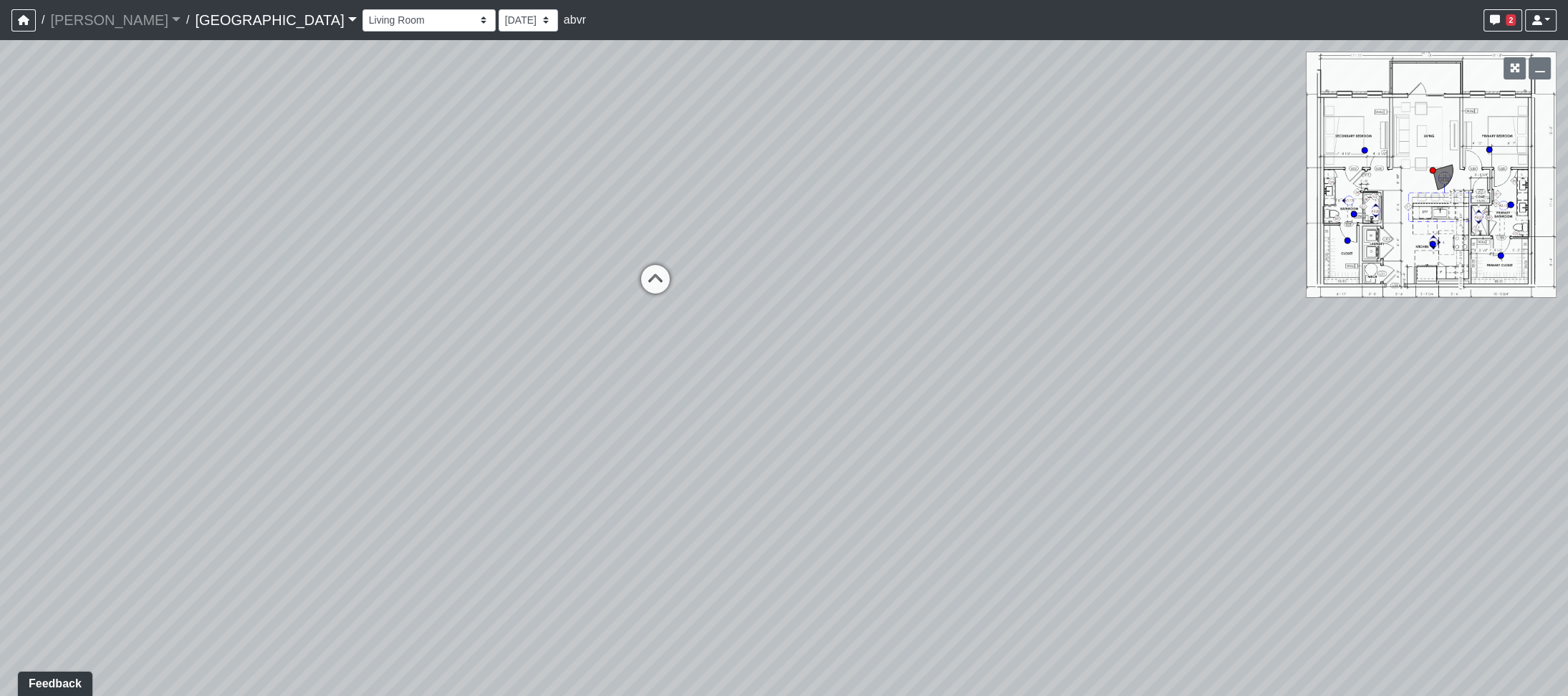
click at [1410, 188] on div "Loading... Hallway Loading... Leasing Desk Loading... Clubroom - Library Entry …" at bounding box center [784, 368] width 1568 height 656
drag, startPoint x: 1153, startPoint y: 190, endPoint x: 730, endPoint y: 475, distance: 510.1
click at [730, 475] on div "Loading... Hallway Loading... Leasing Desk Loading... Clubroom - Library Entry …" at bounding box center [784, 368] width 1568 height 656
drag, startPoint x: 1171, startPoint y: 427, endPoint x: 1048, endPoint y: 438, distance: 123.5
click at [1048, 438] on div "Loading... Hallway Loading... Leasing Desk Loading... Clubroom - Library Entry …" at bounding box center [784, 368] width 1568 height 656
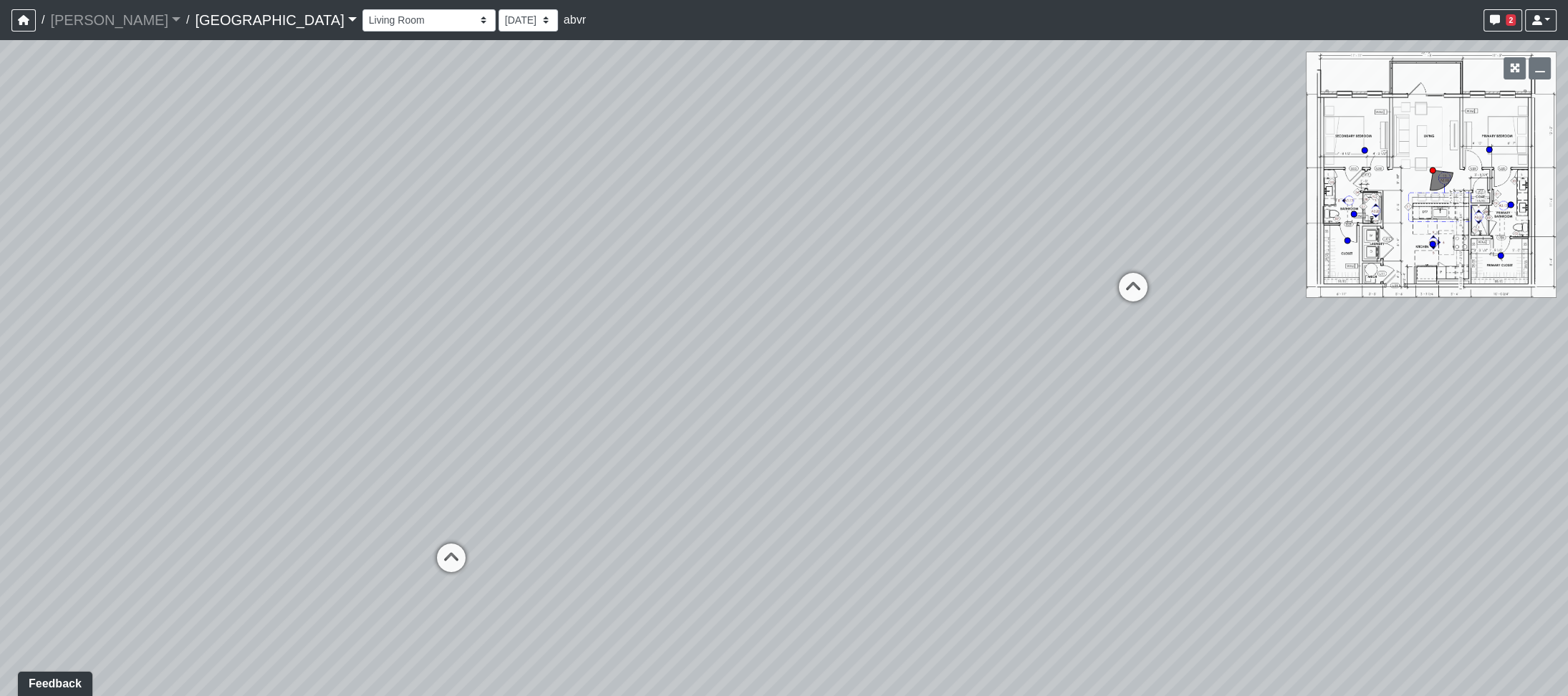
drag, startPoint x: 778, startPoint y: 302, endPoint x: 1049, endPoint y: 250, distance: 275.9
click at [1049, 250] on div "Loading... Hallway Loading... Leasing Desk Loading... Clubroom - Library Entry …" at bounding box center [784, 368] width 1568 height 656
click at [363, 21] on select "Cowork Entry Fireplace Island Kitchen Library Entry Seating 1 Seating 2 Confere…" at bounding box center [429, 20] width 133 height 22
click at [363, 9] on select "Cowork Entry Fireplace Island Kitchen Library Entry Seating 1 Seating 2 Confere…" at bounding box center [429, 20] width 133 height 22
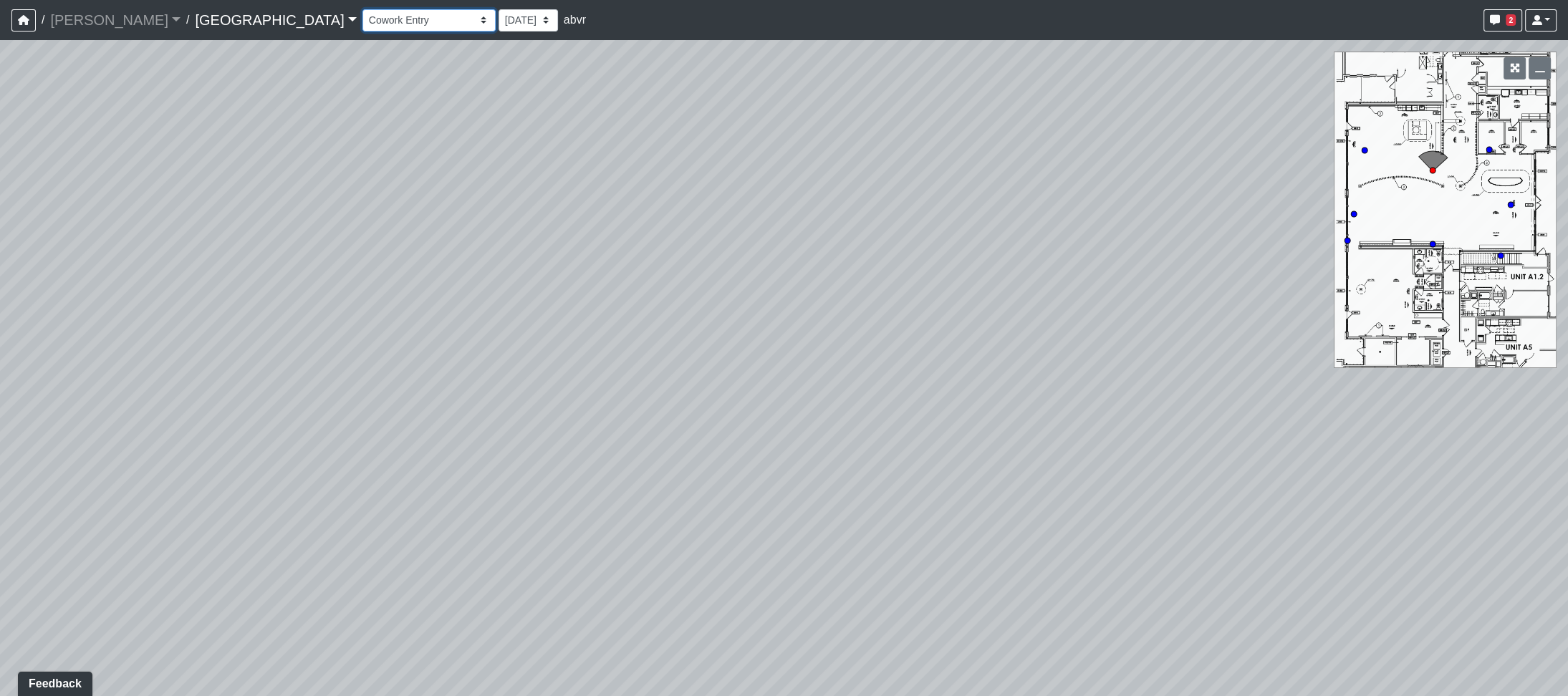
select select "4EE1RsHcWaeDM7upputMES"
drag, startPoint x: 831, startPoint y: 454, endPoint x: 1228, endPoint y: 269, distance: 438.0
click at [1228, 269] on div "Loading... Hallway Loading... Leasing Desk Loading... Clubroom - Library Entry …" at bounding box center [784, 368] width 1568 height 656
